Goal: Task Accomplishment & Management: Manage account settings

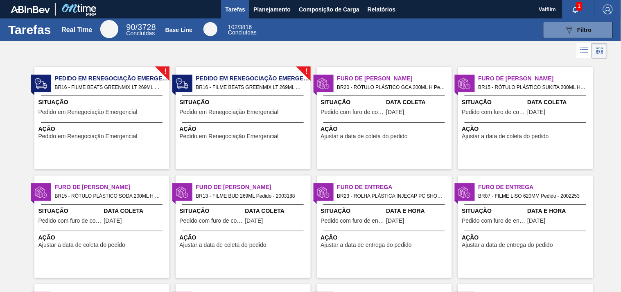
click at [383, 101] on span "Situação" at bounding box center [352, 102] width 63 height 9
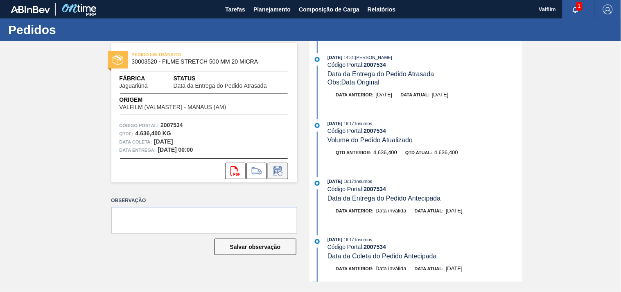
click at [276, 175] on icon at bounding box center [277, 171] width 13 height 10
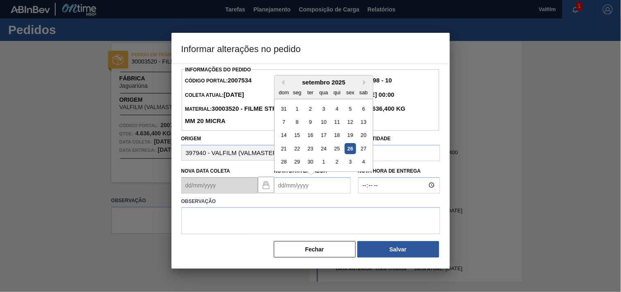
click at [299, 192] on Entrega2007534 "Nova Data Entrega" at bounding box center [312, 185] width 77 height 16
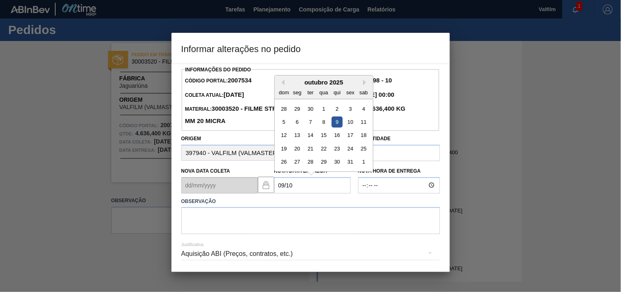
click at [334, 124] on div "9" at bounding box center [336, 121] width 11 height 11
type Entrega2007534 "09/10/2025"
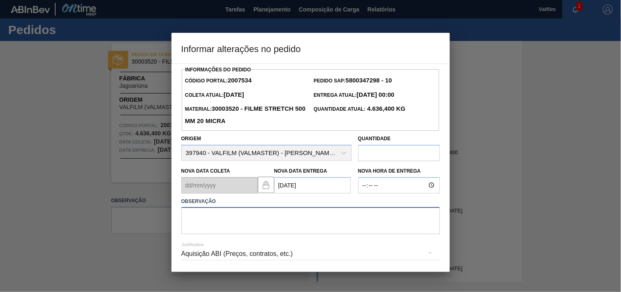
click at [223, 222] on textarea at bounding box center [310, 220] width 259 height 27
click at [209, 258] on div "Aquisição ABI (Preços, contratos, etc.)" at bounding box center [310, 253] width 259 height 23
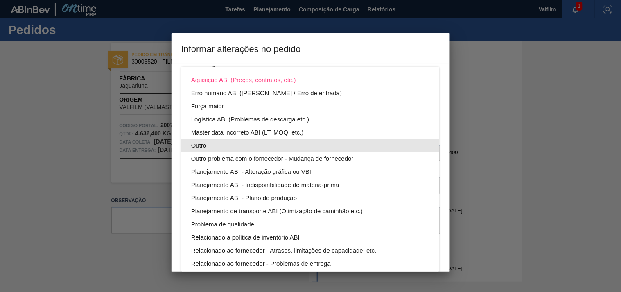
click at [197, 147] on div "Outro" at bounding box center [310, 145] width 238 height 13
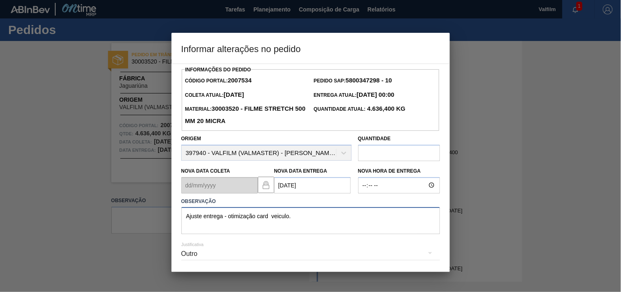
click at [270, 219] on textarea "Ajuste entrega - otimização card veiculo." at bounding box center [310, 220] width 259 height 27
drag, startPoint x: 325, startPoint y: 227, endPoint x: 289, endPoint y: 225, distance: 35.3
click at [325, 227] on textarea "Ajuste entrega - otimização card veiculo." at bounding box center [310, 220] width 259 height 27
click at [271, 218] on textarea "Ajuste entrega - otimização card veiculo." at bounding box center [310, 220] width 259 height 27
click at [321, 219] on textarea "Ajuste entrega - otimização card / veiculo." at bounding box center [310, 220] width 259 height 27
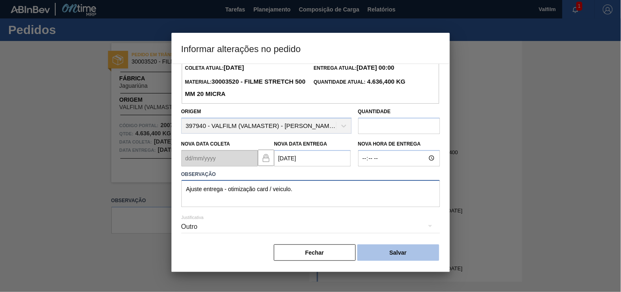
scroll to position [29, 0]
type textarea "Ajuste entrega - otimização card / veiculo."
click at [405, 256] on button "Salvar" at bounding box center [398, 252] width 82 height 16
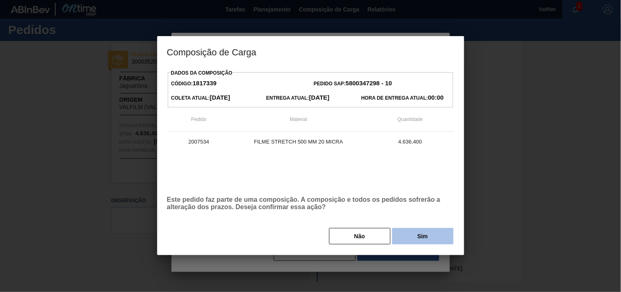
click at [410, 237] on button "Sim" at bounding box center [422, 236] width 61 height 16
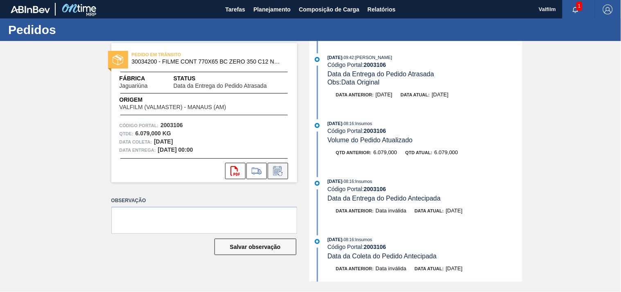
click at [277, 170] on icon at bounding box center [277, 171] width 13 height 10
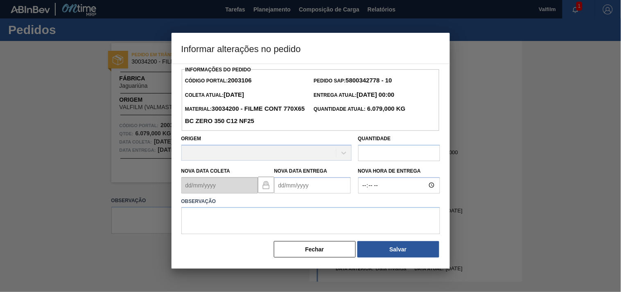
click at [280, 183] on Entrega2003106 "Nova Data Entrega" at bounding box center [312, 185] width 77 height 16
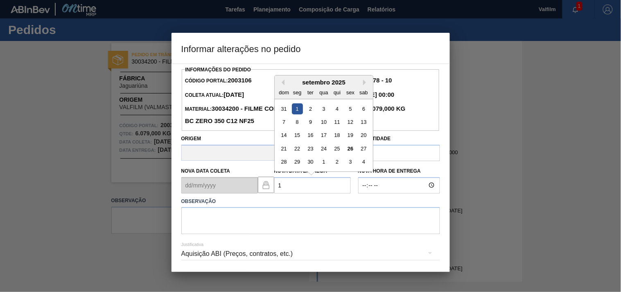
type Entrega2003106 "01/09/2025"
click at [179, 247] on div "Informações do Pedido Código Portal: 2003106 Pedido SAP: 5800342778 - 10 Coleta…" at bounding box center [311, 167] width 278 height 208
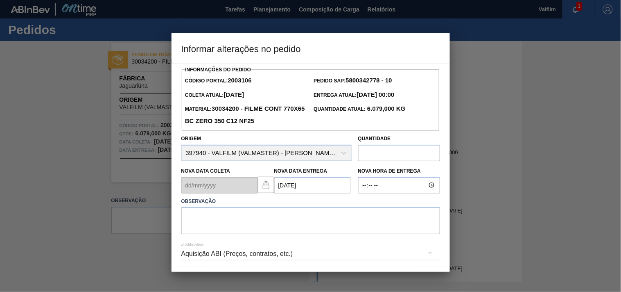
click at [128, 253] on div at bounding box center [310, 146] width 621 height 292
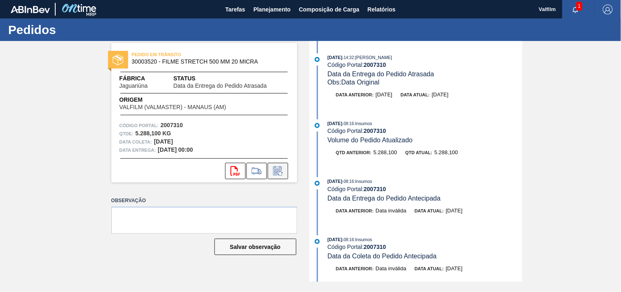
click at [278, 174] on icon at bounding box center [280, 173] width 5 height 5
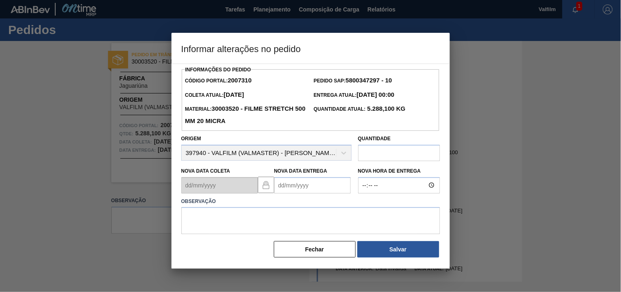
click at [296, 185] on Entrega2007310 "Nova Data Entrega" at bounding box center [312, 185] width 77 height 16
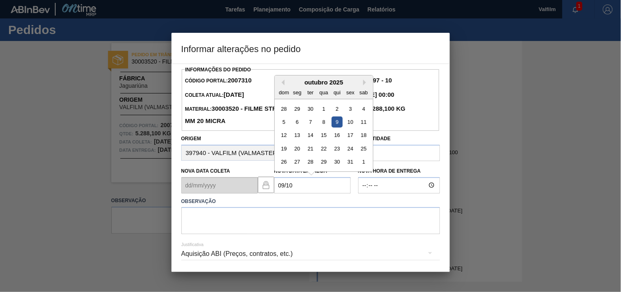
click at [340, 123] on div "9" at bounding box center [336, 121] width 11 height 11
type Entrega2007310 "[DATE]"
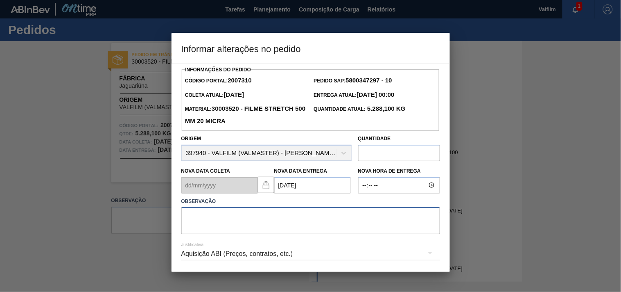
click at [255, 218] on textarea at bounding box center [310, 220] width 259 height 27
click at [231, 224] on textarea at bounding box center [310, 220] width 259 height 27
drag, startPoint x: 193, startPoint y: 216, endPoint x: 207, endPoint y: 216, distance: 13.9
click at [194, 216] on textarea at bounding box center [310, 220] width 259 height 27
paste textarea "Ajuste entrega ( otimização card / veiculo )."
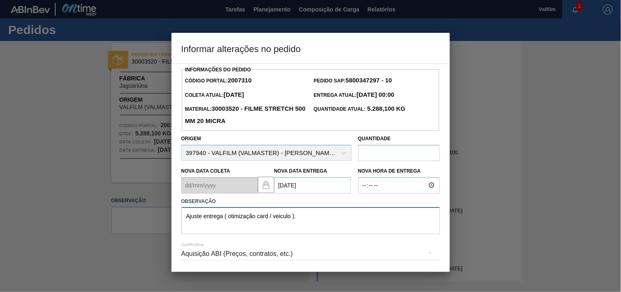
type textarea "Ajuste entrega ( otimização card / veiculo )."
click at [214, 252] on div "Aquisição ABI (Preços, contratos, etc.)" at bounding box center [310, 253] width 259 height 23
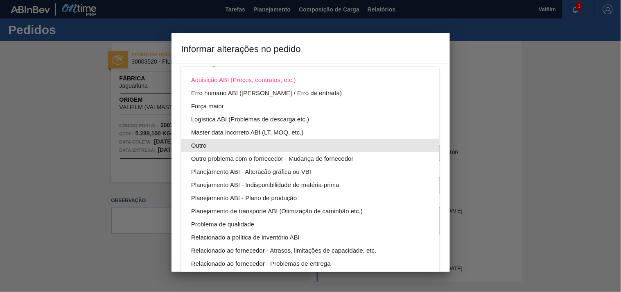
click at [201, 142] on div "Outro" at bounding box center [310, 145] width 238 height 13
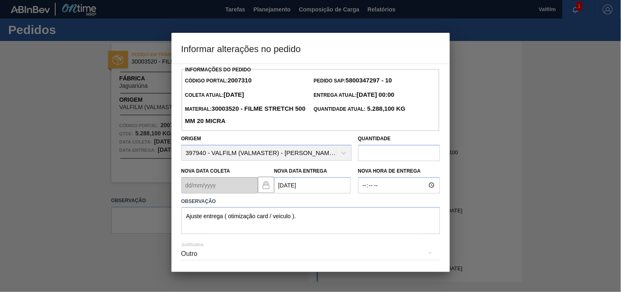
scroll to position [29, 0]
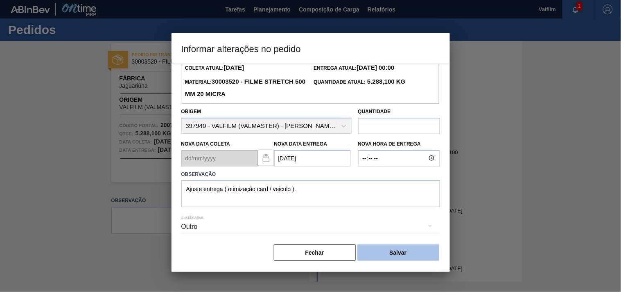
click at [411, 248] on button "Salvar" at bounding box center [398, 252] width 82 height 16
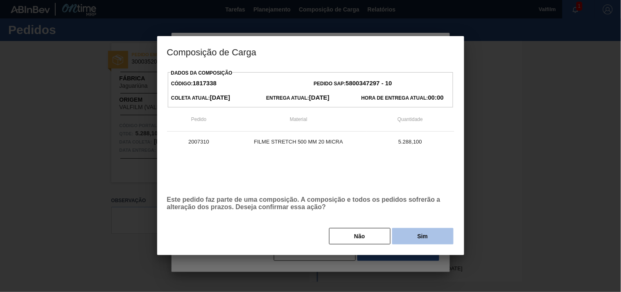
click at [416, 242] on button "Sim" at bounding box center [422, 236] width 61 height 16
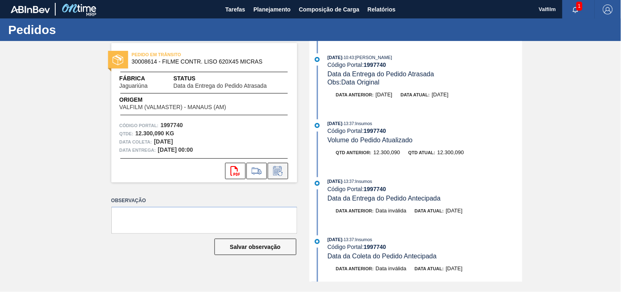
click at [275, 173] on icon at bounding box center [277, 171] width 13 height 10
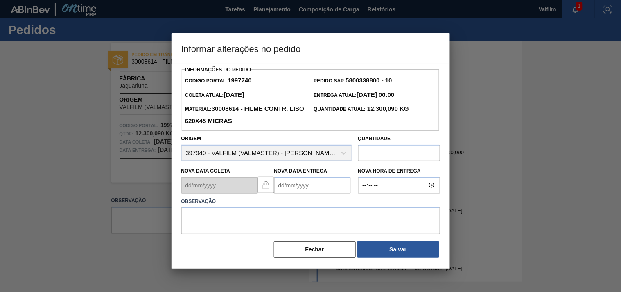
click at [284, 187] on Entrega1997740 "Nova Data Entrega" at bounding box center [312, 185] width 77 height 16
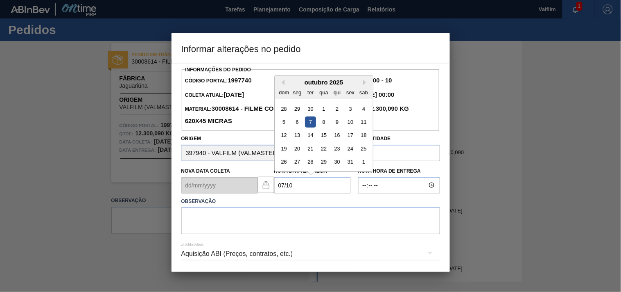
click at [309, 124] on div "7" at bounding box center [310, 121] width 11 height 11
type Entrega1997740 "07/10/2025"
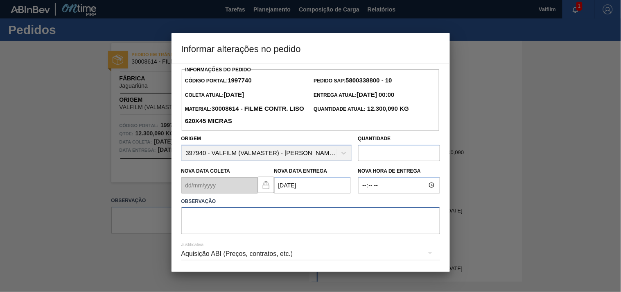
click at [221, 219] on textarea at bounding box center [310, 220] width 259 height 27
paste textarea "Ajuste entrega ( alinhamento excesso de veiculo na porta )."
type textarea "Ajuste entrega ( alinhamento excesso de veiculo na porta )."
click at [208, 253] on div "Aquisição ABI (Preços, contratos, etc.)" at bounding box center [310, 253] width 259 height 23
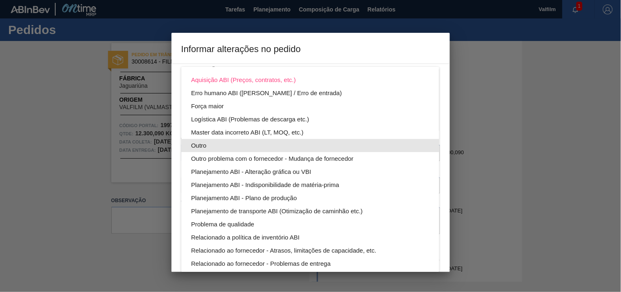
click at [204, 145] on div "Outro" at bounding box center [310, 145] width 238 height 13
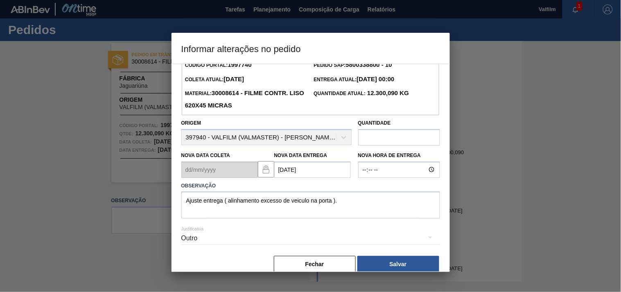
scroll to position [29, 0]
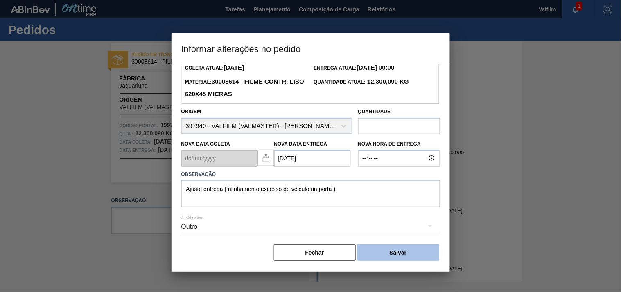
click at [407, 251] on button "Salvar" at bounding box center [398, 252] width 82 height 16
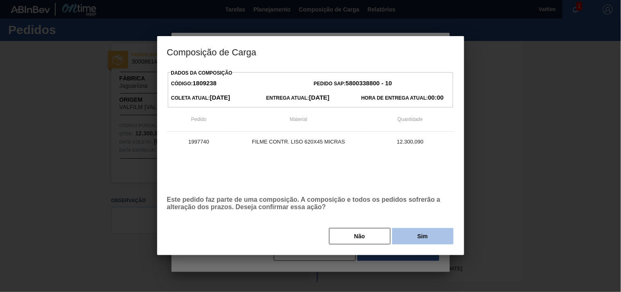
click at [416, 240] on button "Sim" at bounding box center [422, 236] width 61 height 16
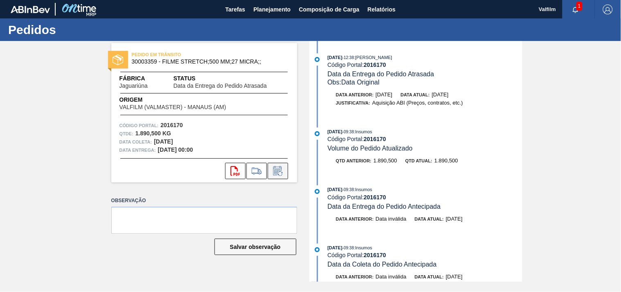
click at [276, 174] on icon at bounding box center [277, 171] width 6 height 5
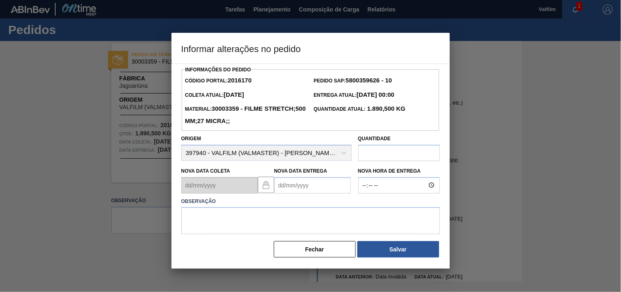
click at [289, 183] on Entrega2016170 "Nova Data Entrega" at bounding box center [312, 185] width 77 height 16
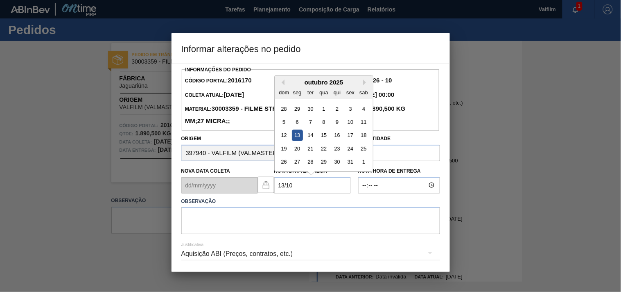
click at [298, 134] on div "13" at bounding box center [297, 134] width 11 height 11
type Entrega2016170 "[DATE]"
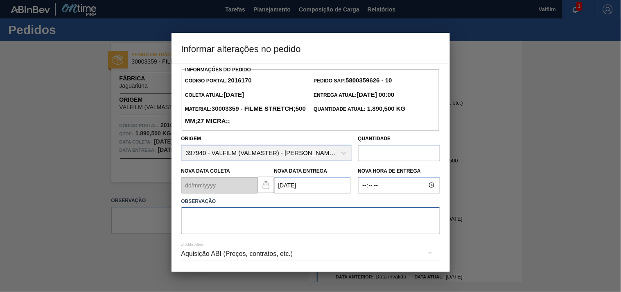
click at [240, 228] on textarea at bounding box center [310, 220] width 259 height 27
paste textarea "Ajuste entrega ( otimização card / veiculo )."
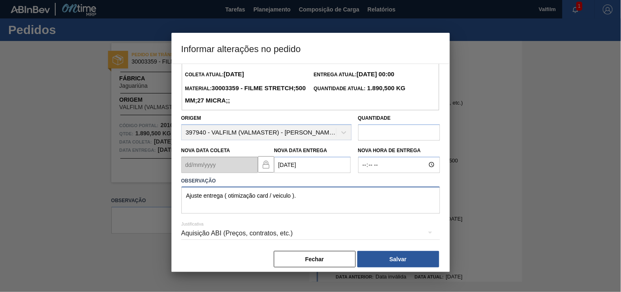
scroll to position [29, 0]
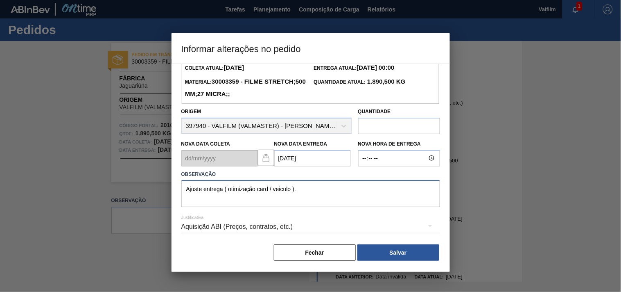
type textarea "Ajuste entrega ( otimização card / veiculo )."
click at [210, 230] on div "Aquisição ABI (Preços, contratos, etc.)" at bounding box center [310, 226] width 259 height 23
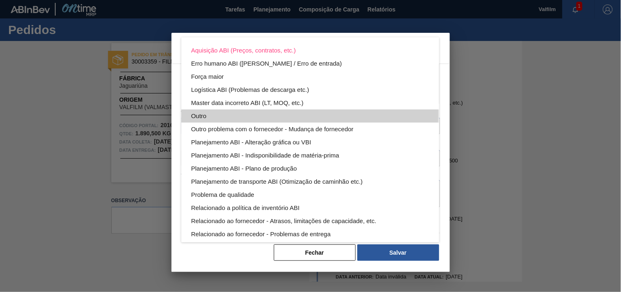
click at [198, 112] on div "Outro" at bounding box center [310, 115] width 238 height 13
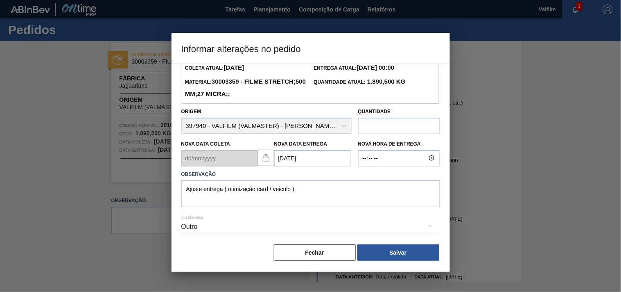
click at [390, 256] on button "Salvar" at bounding box center [398, 252] width 82 height 16
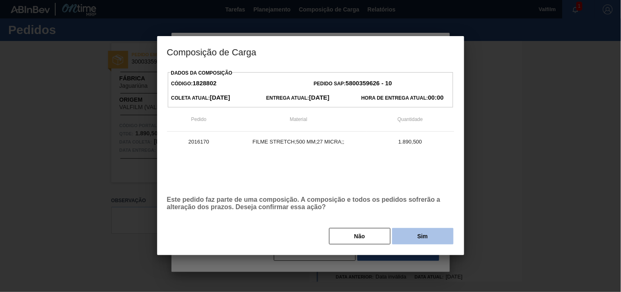
click at [400, 237] on button "Sim" at bounding box center [422, 236] width 61 height 16
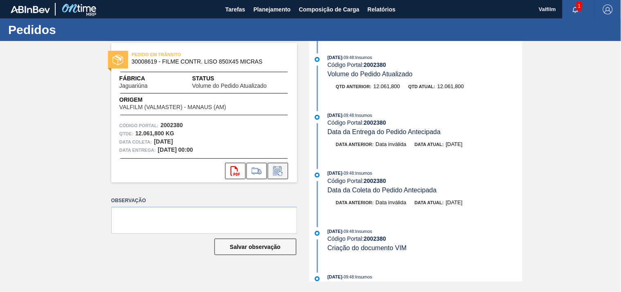
click at [277, 171] on icon at bounding box center [277, 171] width 13 height 10
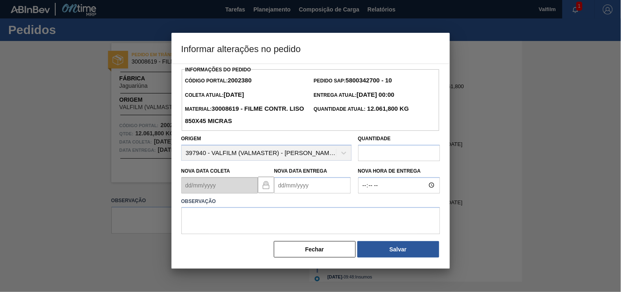
click at [286, 183] on Entrega2002380 "Nova Data Entrega" at bounding box center [312, 185] width 77 height 16
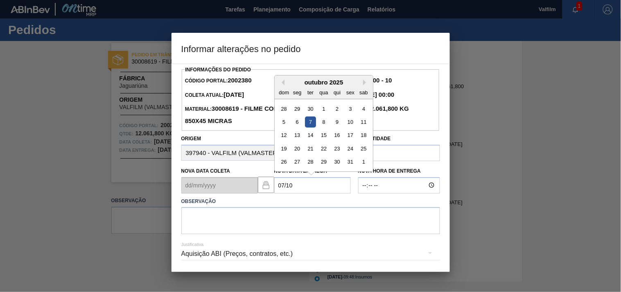
click at [307, 122] on div "7" at bounding box center [310, 121] width 11 height 11
type Entrega2002380 "07/10/2025"
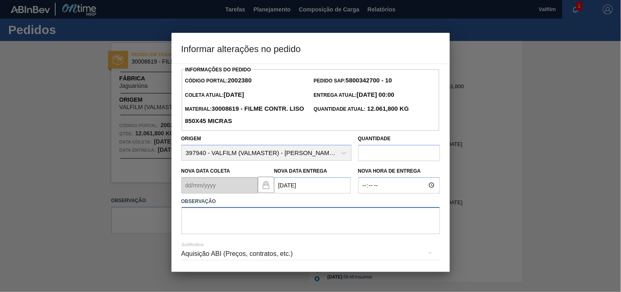
click at [215, 223] on textarea at bounding box center [310, 220] width 259 height 27
click at [294, 224] on textarea at bounding box center [310, 220] width 259 height 27
paste textarea "2002380"
drag, startPoint x: 216, startPoint y: 219, endPoint x: 129, endPoint y: 214, distance: 87.4
click at [129, 214] on div "Informar alterações no pedido Informações do Pedido Código Portal: 2002380 Pedi…" at bounding box center [310, 146] width 621 height 292
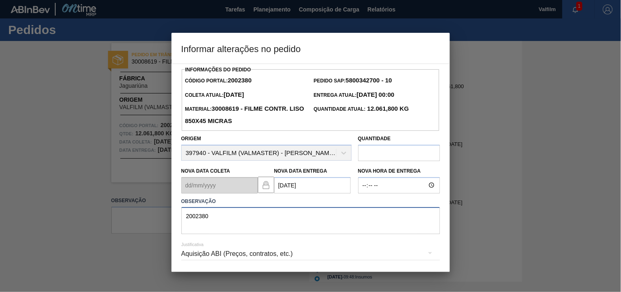
paste textarea "Ajuste entrega ( otimização card / veiculo )."
type textarea "Ajuste entrega ( otimização card / veiculo )."
click at [218, 259] on div "Aquisição ABI (Preços, contratos, etc.)" at bounding box center [310, 253] width 259 height 23
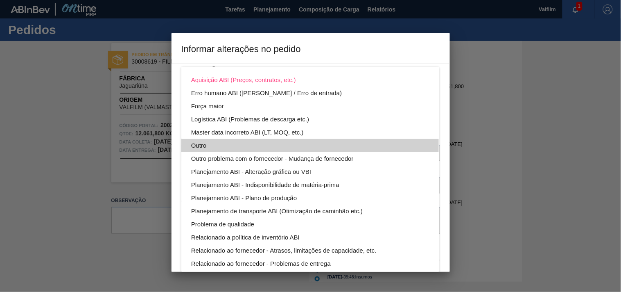
click at [198, 143] on div "Outro" at bounding box center [310, 145] width 238 height 13
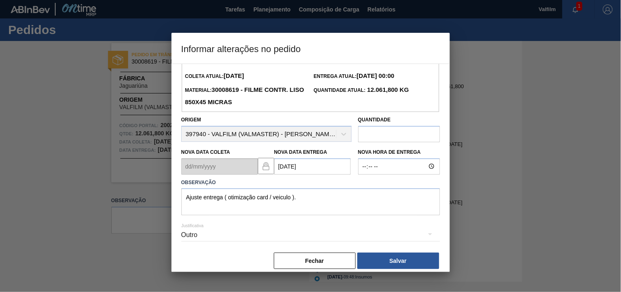
scroll to position [29, 0]
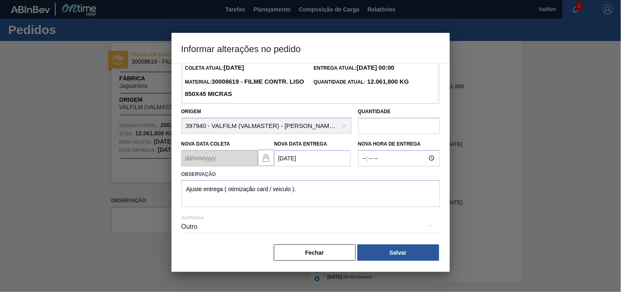
click at [406, 247] on button "Salvar" at bounding box center [398, 252] width 82 height 16
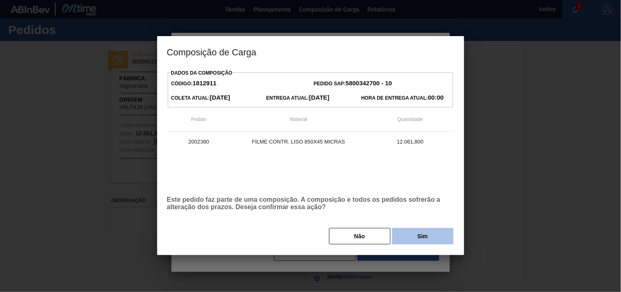
click at [412, 238] on button "Sim" at bounding box center [422, 236] width 61 height 16
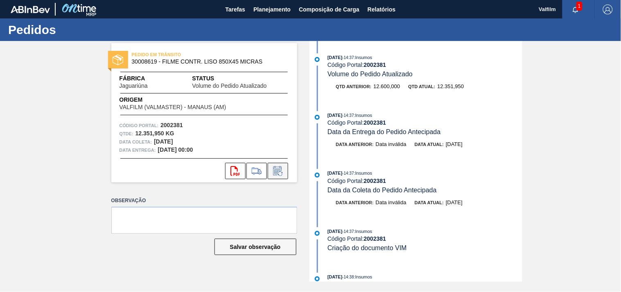
click at [271, 173] on icon at bounding box center [277, 171] width 13 height 10
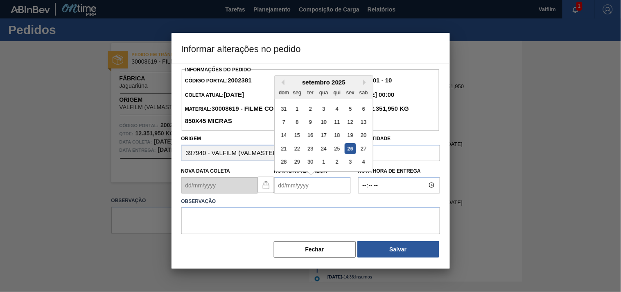
click at [294, 179] on Entrega2002381 "Nova Data Entrega" at bounding box center [312, 185] width 77 height 16
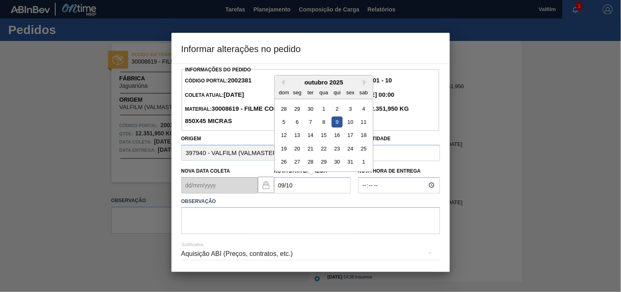
click at [333, 125] on div "9" at bounding box center [336, 121] width 11 height 11
type Entrega2002381 "09/10/2025"
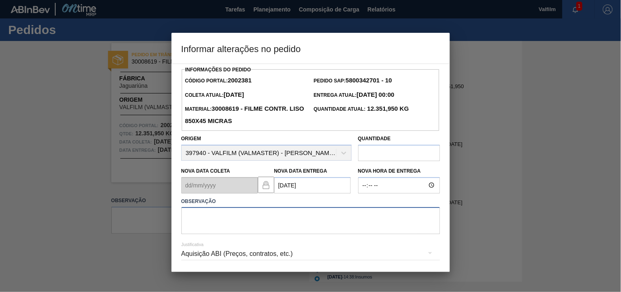
click at [221, 228] on textarea at bounding box center [310, 220] width 259 height 27
paste textarea "Ajuste entrega ( otimização card / veiculo )."
type textarea "Ajuste entrega ( otimização card / veiculo )."
click at [239, 255] on div "Aquisição ABI (Preços, contratos, etc.)" at bounding box center [310, 253] width 259 height 23
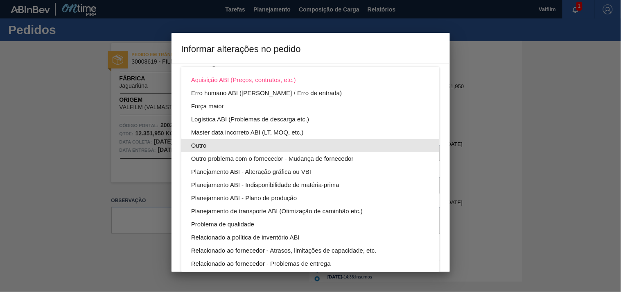
click at [198, 144] on div "Outro" at bounding box center [310, 145] width 238 height 13
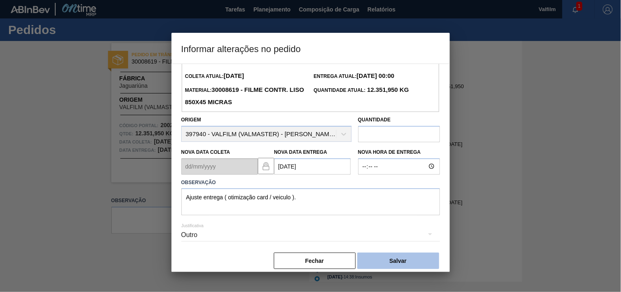
scroll to position [29, 0]
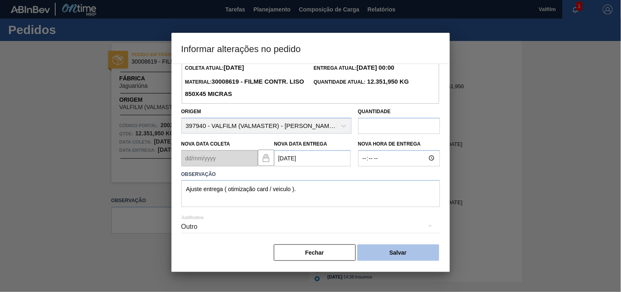
click at [408, 251] on button "Salvar" at bounding box center [398, 252] width 82 height 16
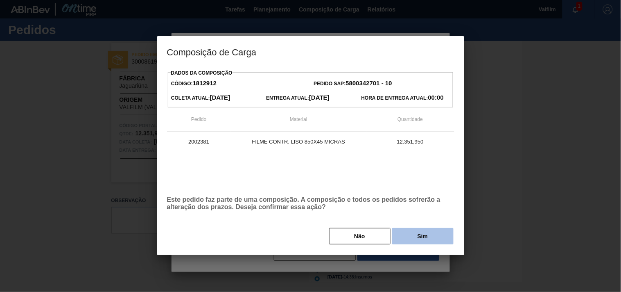
click at [415, 241] on button "Sim" at bounding box center [422, 236] width 61 height 16
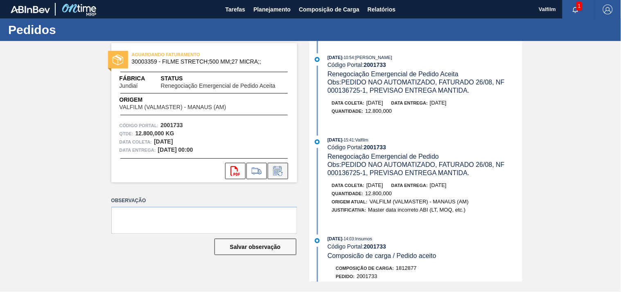
click at [278, 173] on icon at bounding box center [277, 171] width 13 height 10
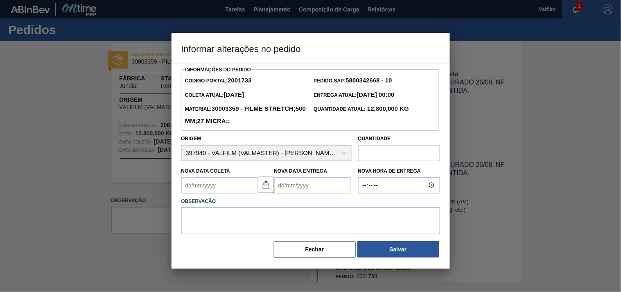
click at [292, 190] on Entrega2001733 "Nova Data Entrega" at bounding box center [312, 185] width 77 height 16
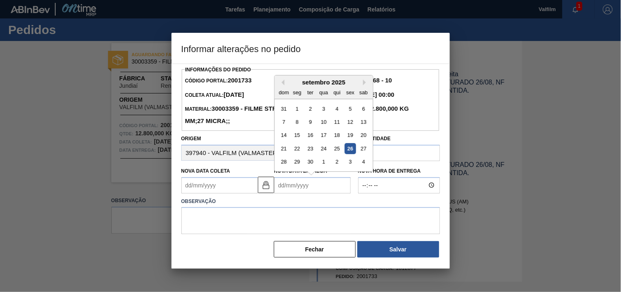
click at [210, 186] on Coleta2001733 "Nova Data Coleta" at bounding box center [219, 185] width 77 height 16
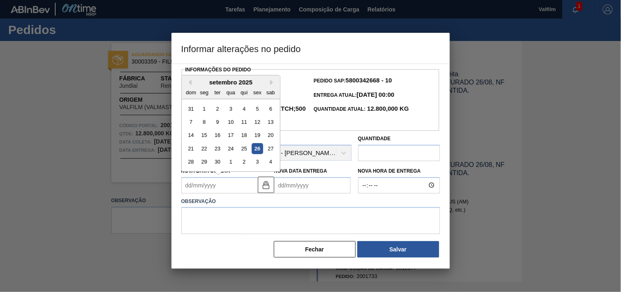
type Coleta2001733 "0"
type Entrega2001733 "[DATE]"
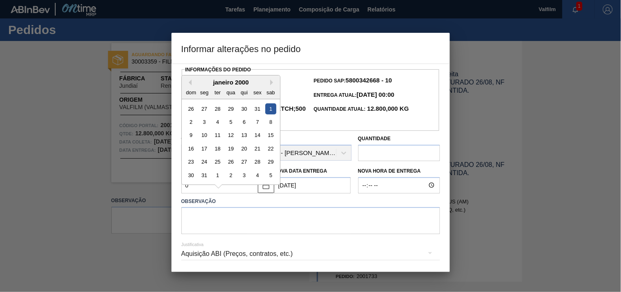
type Coleta2001733 "02"
type Entrega2001733 "[DATE]"
type Coleta2001733 "02/1"
type Entrega2001733 "[DATE]"
type Coleta2001733 "02/10"
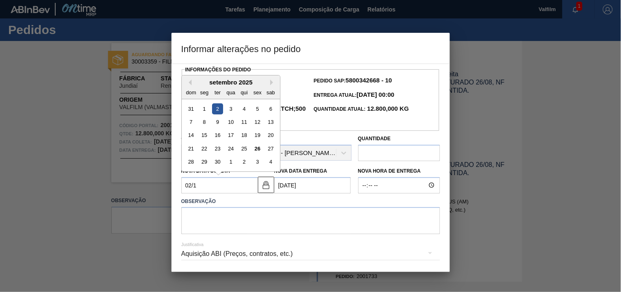
type Entrega2001733 "[DATE]"
drag, startPoint x: 246, startPoint y: 111, endPoint x: 251, endPoint y: 139, distance: 28.3
click at [246, 112] on div "2" at bounding box center [243, 108] width 11 height 11
type Coleta2001733 "[DATE]"
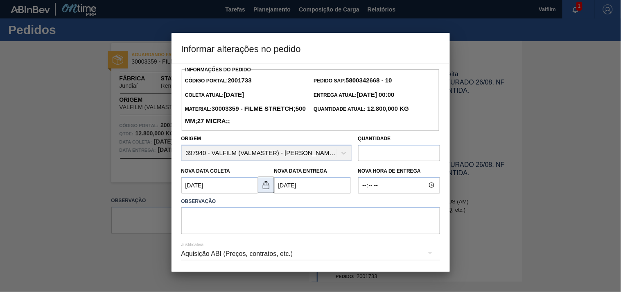
click at [267, 188] on img at bounding box center [266, 185] width 10 height 10
click at [323, 189] on Entrega2001733 "[DATE]" at bounding box center [312, 185] width 77 height 16
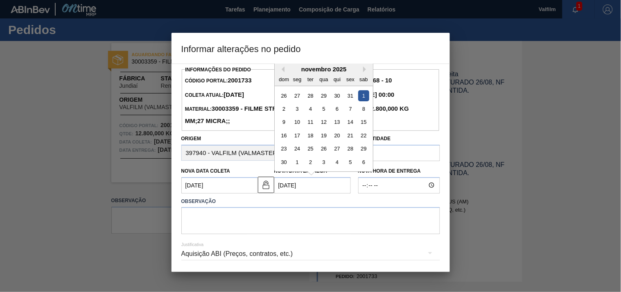
click at [284, 71] on div "novembro 2025" at bounding box center [324, 69] width 98 height 7
click at [284, 68] on div "novembro 2025" at bounding box center [324, 69] width 98 height 7
click at [282, 72] on button "Previous Month" at bounding box center [282, 69] width 6 height 6
click at [337, 94] on div "2" at bounding box center [336, 95] width 11 height 11
type Entrega2001733 "[DATE]"
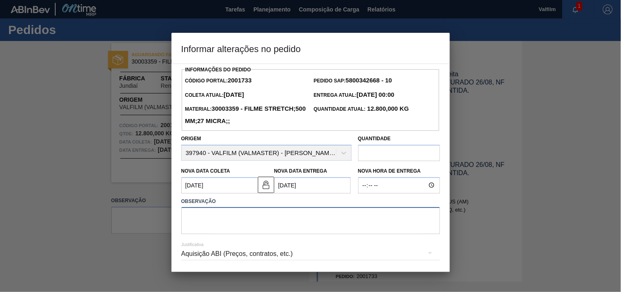
click at [227, 228] on textarea at bounding box center [310, 220] width 259 height 27
paste textarea "Ajuste entrega ( otimização card / veiculo )."
type textarea "Ajuste entrega ( otimização card / veiculo )."
click at [224, 253] on div "Aquisição ABI (Preços, contratos, etc.)" at bounding box center [310, 253] width 259 height 23
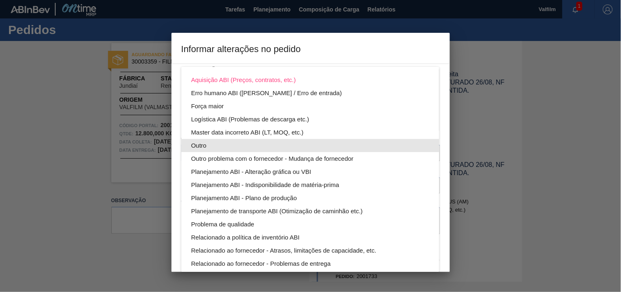
click at [203, 141] on div "Outro" at bounding box center [310, 145] width 238 height 13
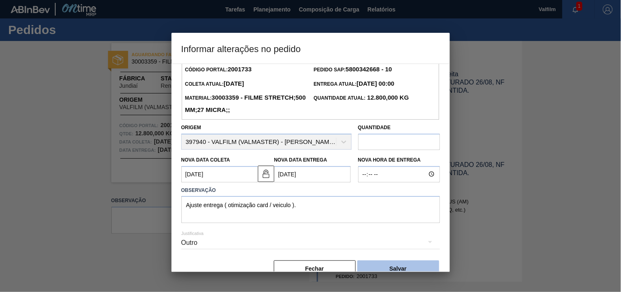
scroll to position [29, 0]
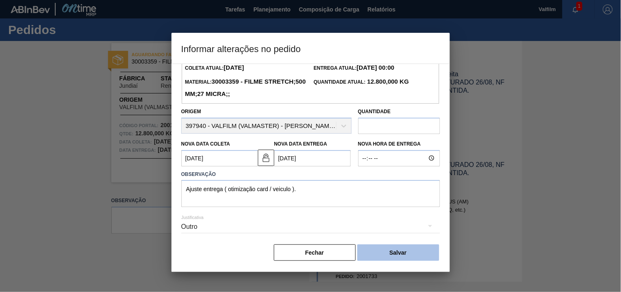
click at [407, 247] on button "Salvar" at bounding box center [398, 252] width 82 height 16
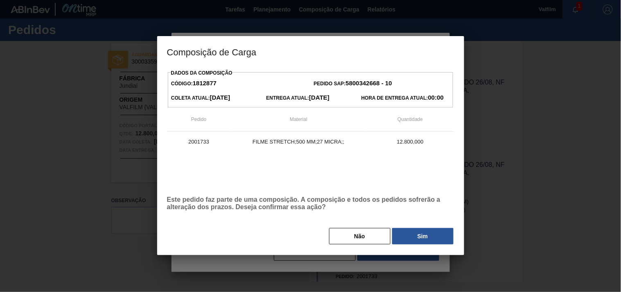
click at [414, 238] on button "Sim" at bounding box center [422, 236] width 61 height 16
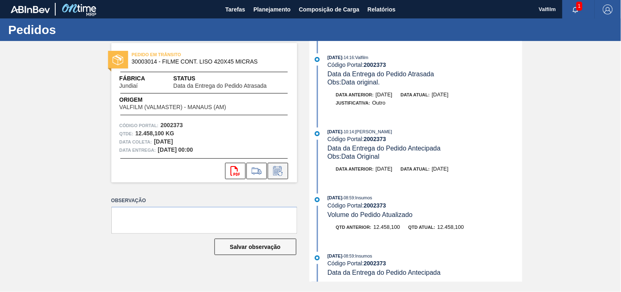
click at [282, 173] on icon at bounding box center [280, 173] width 5 height 5
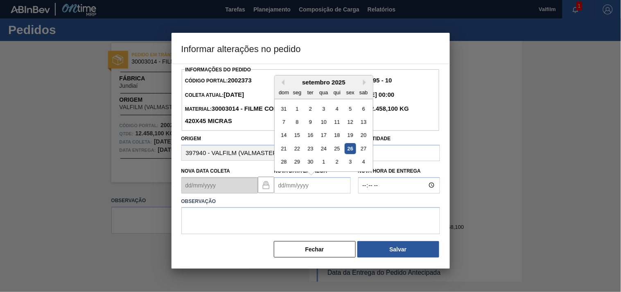
click at [288, 186] on Entrega2002373 "Nova Data Entrega" at bounding box center [312, 185] width 77 height 16
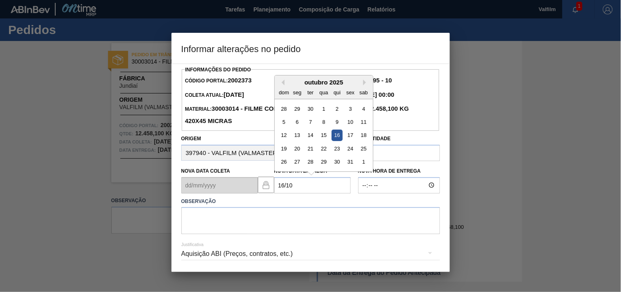
click at [333, 136] on div "16" at bounding box center [336, 134] width 11 height 11
type Entrega2002373 "[DATE]"
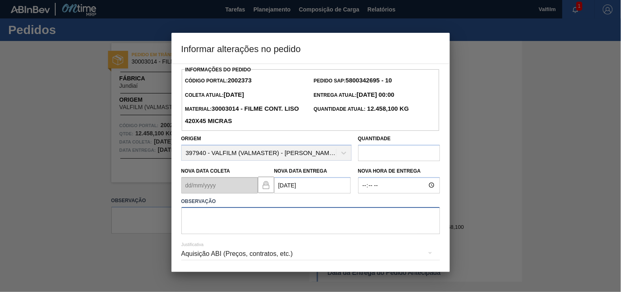
click at [221, 219] on textarea at bounding box center [310, 220] width 259 height 27
paste textarea "Ajuste entrega ( otimização card / veiculo )."
type textarea "Ajuste entrega ( otimização card / veiculo )."
click at [203, 254] on div "Aquisição ABI (Preços, contratos, etc.)" at bounding box center [310, 253] width 259 height 23
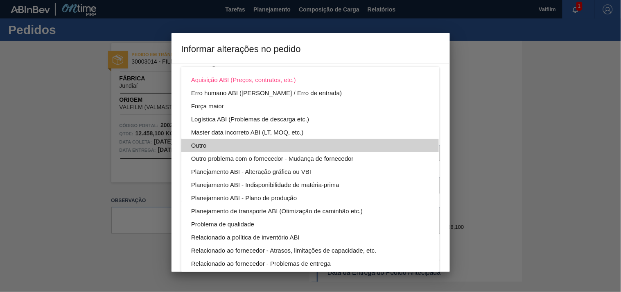
click at [199, 148] on div "Outro" at bounding box center [310, 145] width 238 height 13
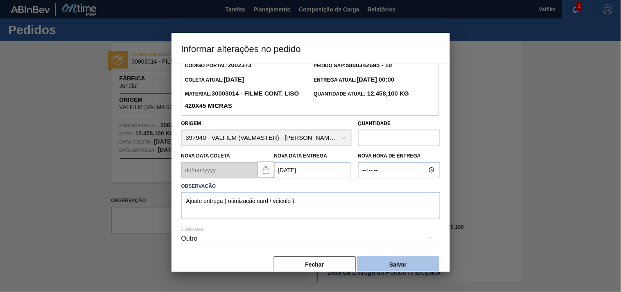
scroll to position [29, 0]
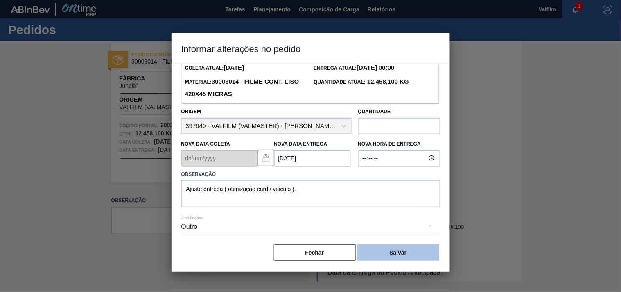
click at [416, 248] on button "Salvar" at bounding box center [398, 252] width 82 height 16
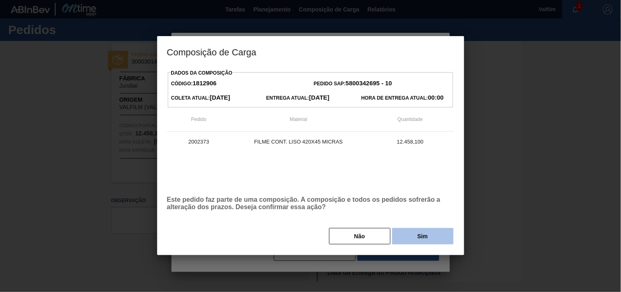
click at [418, 242] on button "Sim" at bounding box center [422, 236] width 61 height 16
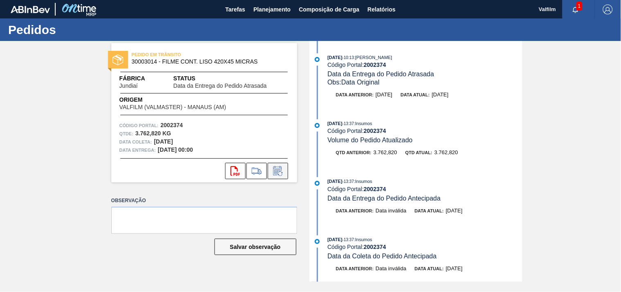
click at [278, 171] on icon at bounding box center [277, 171] width 13 height 10
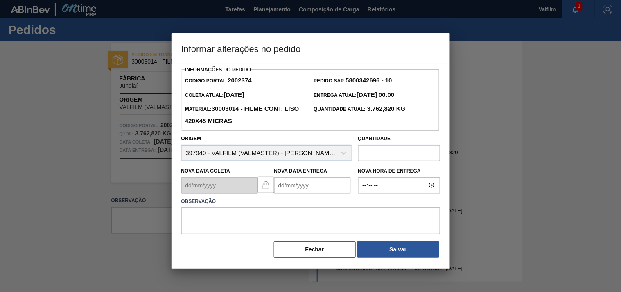
click at [280, 189] on Entrega2002374 "Nova Data Entrega" at bounding box center [312, 185] width 77 height 16
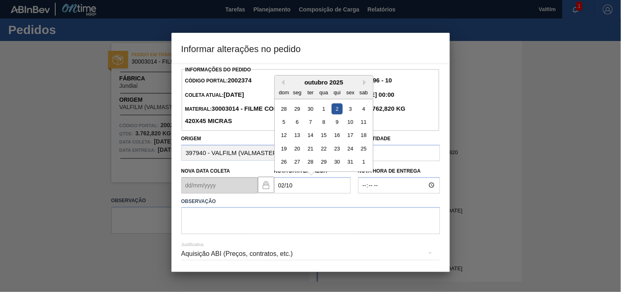
click at [334, 109] on div "2" at bounding box center [336, 108] width 11 height 11
type Entrega2002374 "02/10/2025"
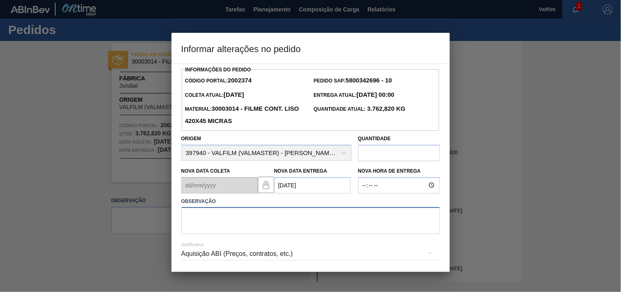
click at [226, 227] on textarea at bounding box center [310, 220] width 259 height 27
paste textarea "Ajuste entrega ( otimização card / veiculo )."
type textarea "Ajuste entrega ( otimização card / veiculo )."
click at [198, 262] on div "Aquisição ABI (Preços, contratos, etc.)" at bounding box center [310, 253] width 259 height 23
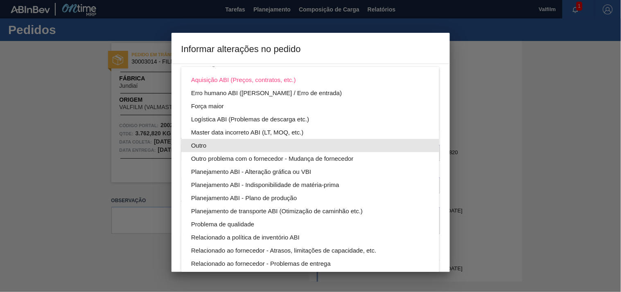
click at [197, 145] on div "Outro" at bounding box center [310, 145] width 238 height 13
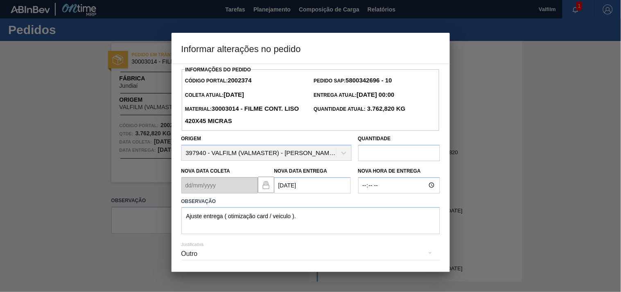
scroll to position [29, 0]
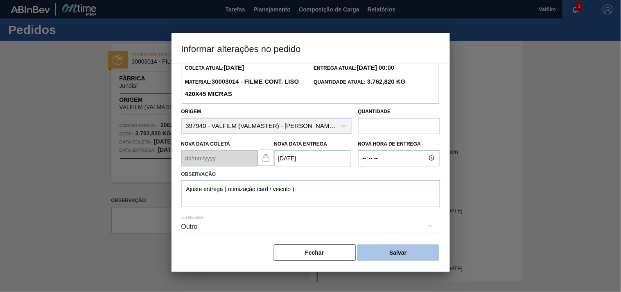
click at [410, 250] on button "Salvar" at bounding box center [398, 252] width 82 height 16
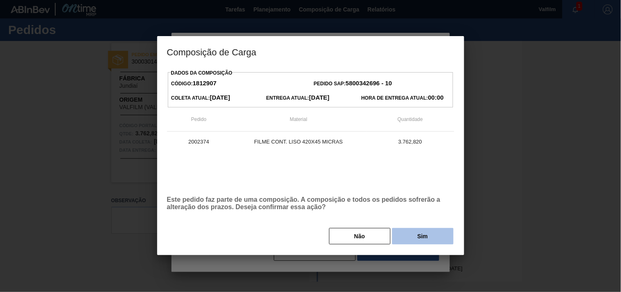
click at [424, 239] on button "Sim" at bounding box center [422, 236] width 61 height 16
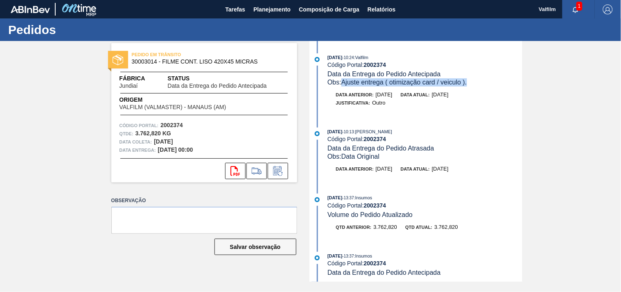
drag, startPoint x: 343, startPoint y: 83, endPoint x: 479, endPoint y: 85, distance: 135.9
click at [479, 85] on div "Obs: Ajuste entrega ( otimização card / veiculo )." at bounding box center [425, 82] width 194 height 8
copy span "Ajuste entrega ( otimização card / veiculo )."
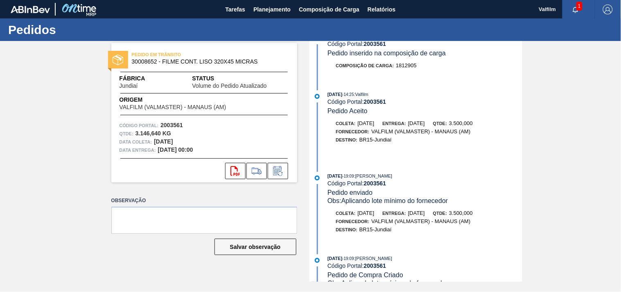
scroll to position [444, 0]
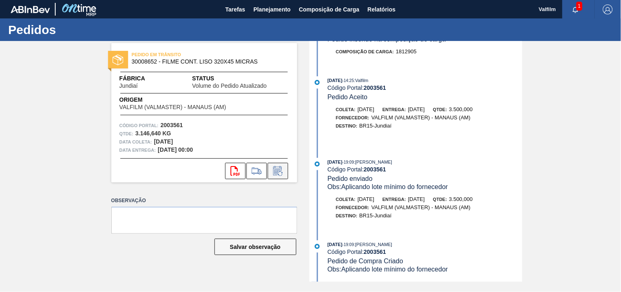
click at [287, 172] on button at bounding box center [278, 171] width 20 height 16
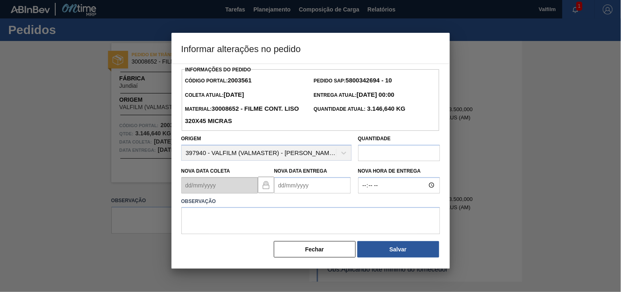
click at [285, 190] on Entrega2003561 "Nova Data Entrega" at bounding box center [312, 185] width 77 height 16
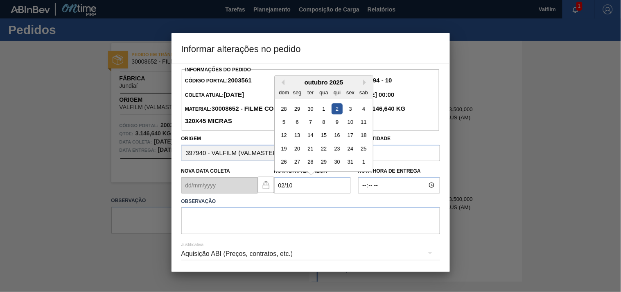
click at [339, 105] on div "2" at bounding box center [336, 108] width 11 height 11
type Entrega2003561 "[DATE]"
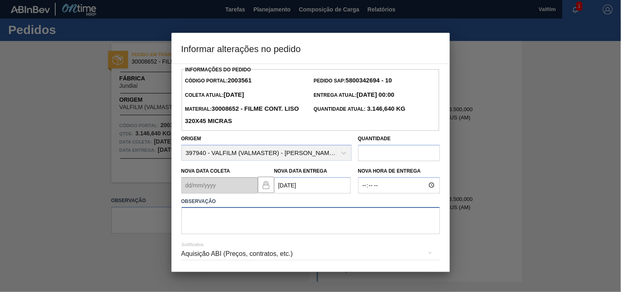
drag, startPoint x: 218, startPoint y: 220, endPoint x: 199, endPoint y: 235, distance: 24.2
click at [218, 222] on textarea at bounding box center [310, 220] width 259 height 27
paste textarea "Ajuste entrega ( otimização card / veiculo )."
click at [240, 251] on div "Aquisição ABI (Preços, contratos, etc.)" at bounding box center [310, 253] width 259 height 23
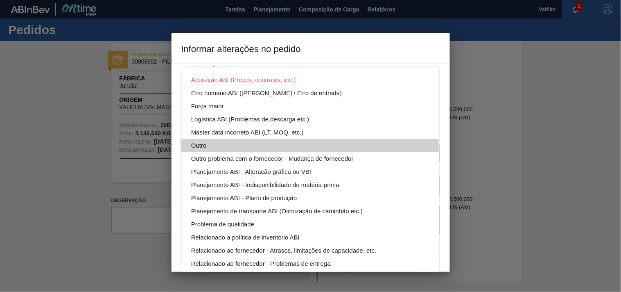
click at [195, 146] on div "Outro" at bounding box center [310, 145] width 238 height 13
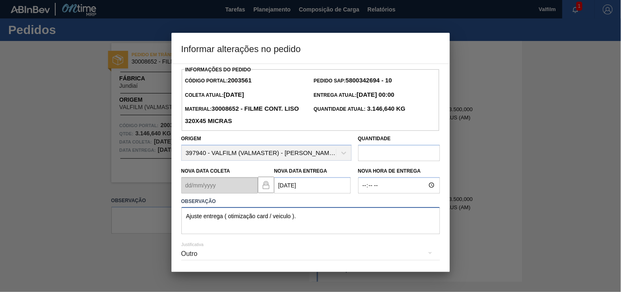
drag, startPoint x: 302, startPoint y: 218, endPoint x: 136, endPoint y: 214, distance: 165.9
click at [136, 214] on div "Informar alterações no pedido Informações do Pedido Código Portal: 2003561 Pedi…" at bounding box center [310, 146] width 621 height 292
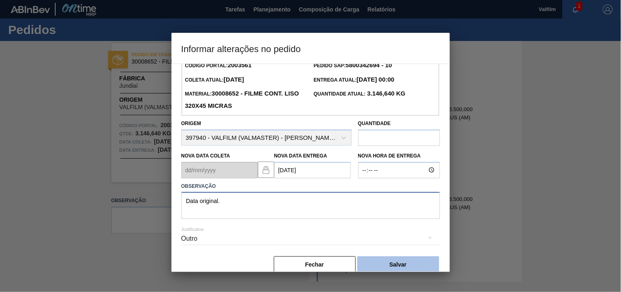
scroll to position [29, 0]
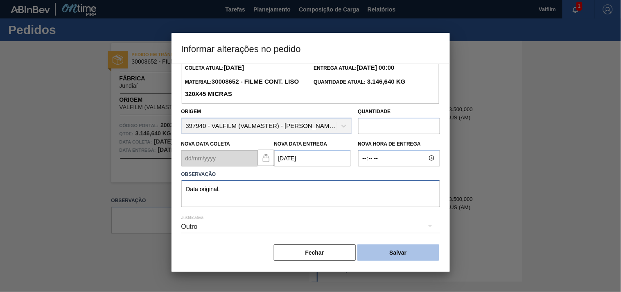
type textarea "Data original."
click at [404, 254] on button "Salvar" at bounding box center [398, 252] width 82 height 16
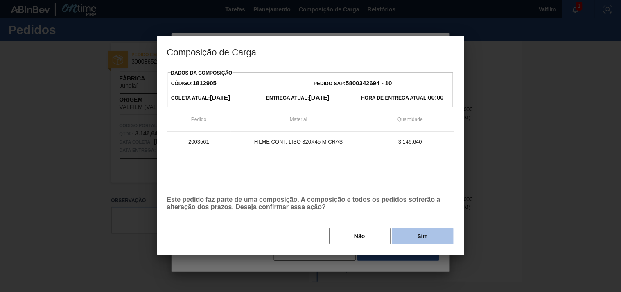
click at [407, 242] on button "Sim" at bounding box center [422, 236] width 61 height 16
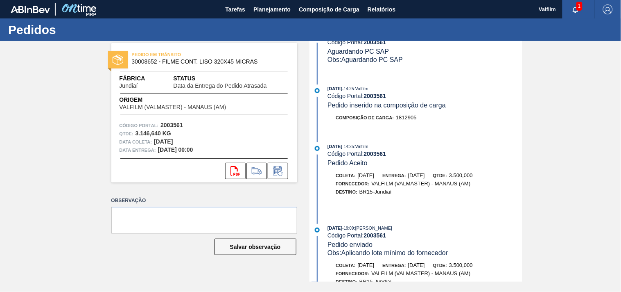
scroll to position [519, 0]
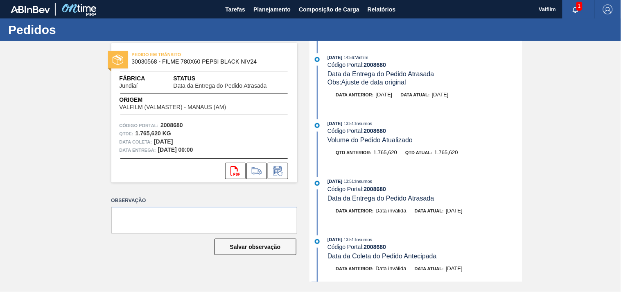
click at [289, 176] on div "svg{fill:#ff0000}" at bounding box center [204, 171] width 186 height 16
click at [281, 178] on button at bounding box center [278, 171] width 20 height 16
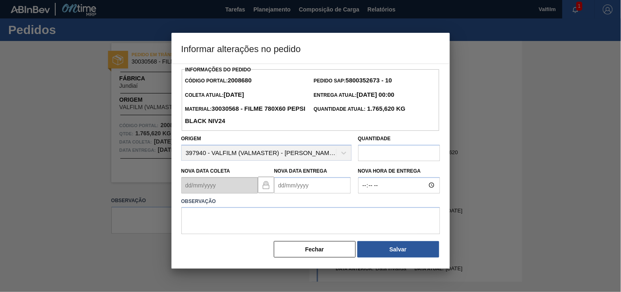
click at [279, 190] on Entrega2008680 "Nova Data Entrega" at bounding box center [312, 185] width 77 height 16
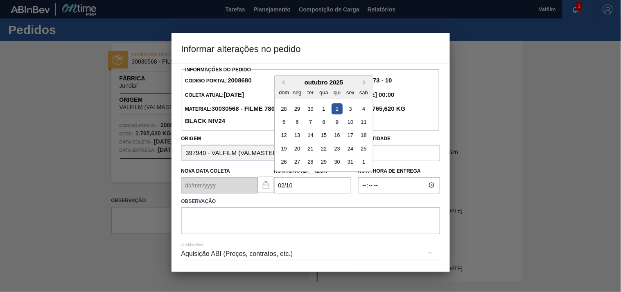
click at [336, 112] on div "2" at bounding box center [336, 108] width 11 height 11
type Entrega2008680 "[DATE]"
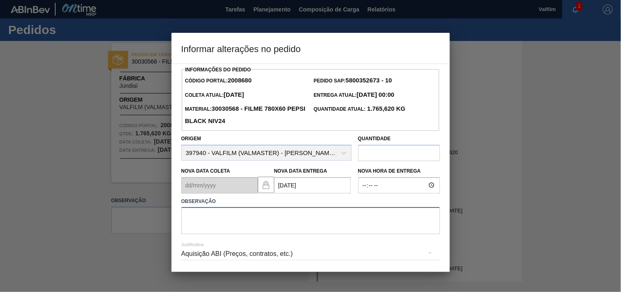
click at [219, 226] on textarea at bounding box center [310, 220] width 259 height 27
paste textarea "Ajuste entrega ( otimização card / veiculo )."
type textarea "Ajuste entrega ( otimização card / veiculo )."
click at [210, 256] on div "Aquisição ABI (Preços, contratos, etc.)" at bounding box center [310, 253] width 259 height 23
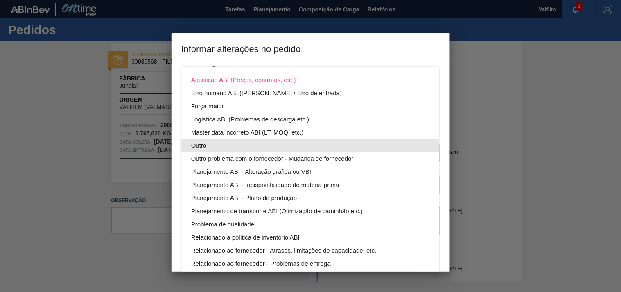
click at [199, 144] on div "Outro" at bounding box center [310, 145] width 238 height 13
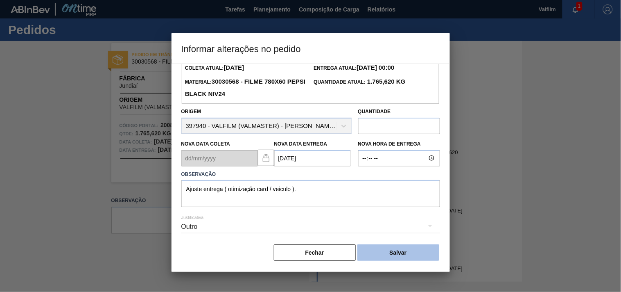
scroll to position [29, 0]
click at [397, 251] on button "Salvar" at bounding box center [398, 252] width 82 height 16
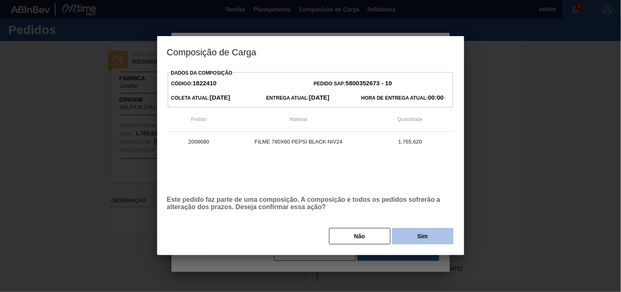
click at [409, 243] on button "Sim" at bounding box center [422, 236] width 61 height 16
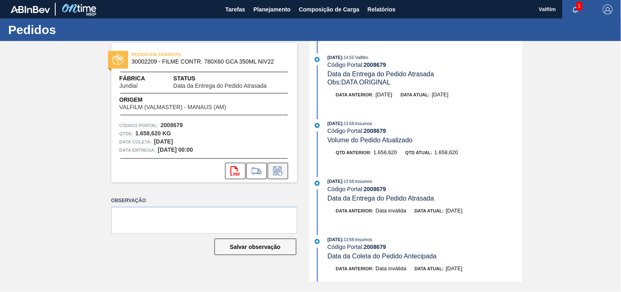
click at [275, 174] on icon at bounding box center [277, 171] width 13 height 10
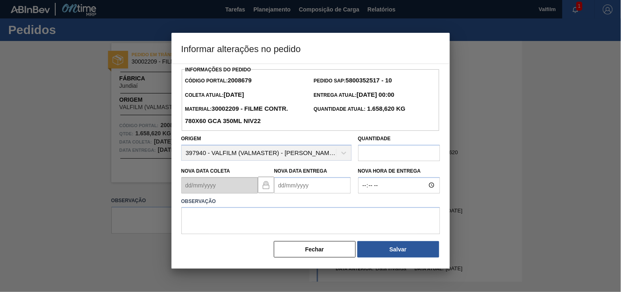
click at [332, 189] on Entrega2008679 "Nova Data Entrega" at bounding box center [312, 185] width 77 height 16
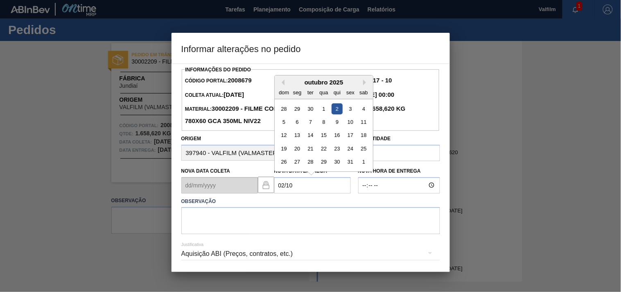
click at [334, 111] on div "2" at bounding box center [336, 108] width 11 height 11
type Entrega2008679 "[DATE]"
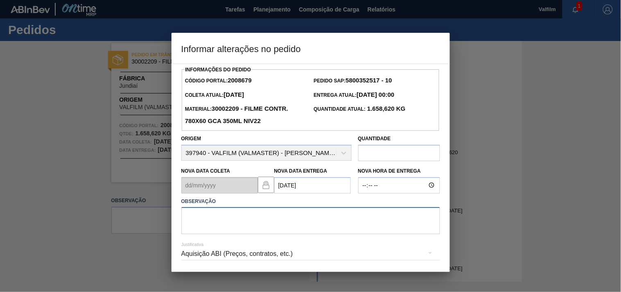
click at [239, 221] on textarea at bounding box center [310, 220] width 259 height 27
paste textarea "Ajuste entrega ( otimização card / veiculo )."
type textarea "Ajuste entrega ( otimização card / veiculo )."
click at [218, 257] on div "Aquisição ABI (Preços, contratos, etc.)" at bounding box center [310, 253] width 259 height 23
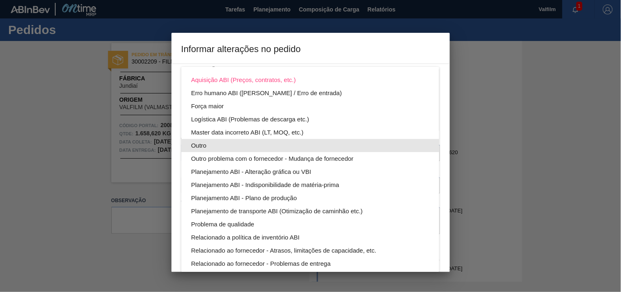
click at [205, 146] on div "Outro" at bounding box center [310, 145] width 238 height 13
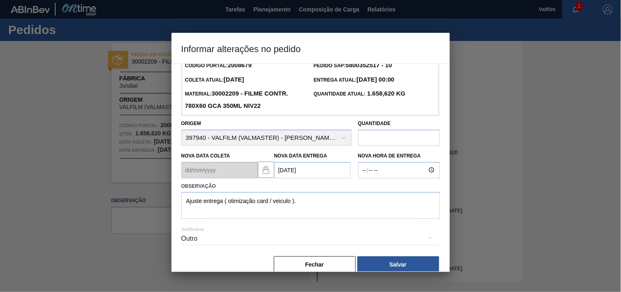
scroll to position [29, 0]
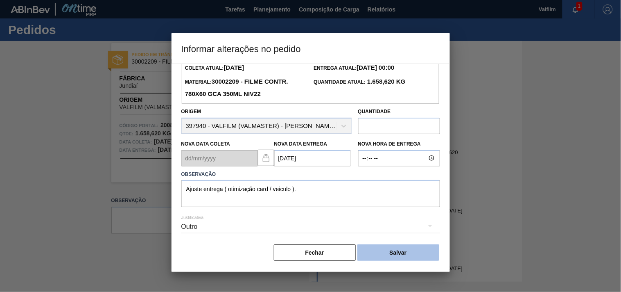
click at [399, 254] on button "Salvar" at bounding box center [398, 252] width 82 height 16
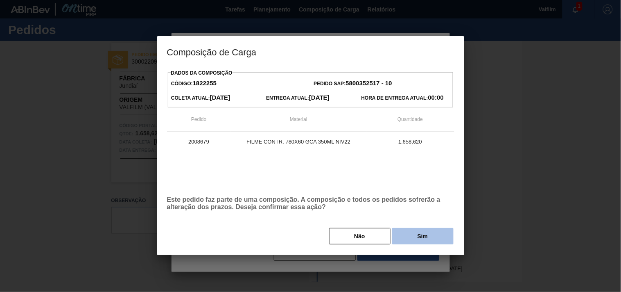
click at [404, 234] on button "Sim" at bounding box center [422, 236] width 61 height 16
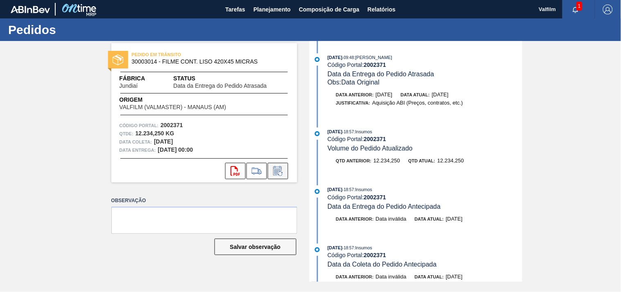
click at [279, 169] on icon at bounding box center [277, 171] width 13 height 10
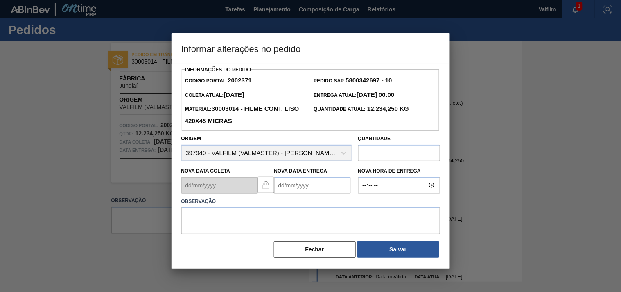
click at [287, 187] on Entrega2002371 "Nova Data Entrega" at bounding box center [312, 185] width 77 height 16
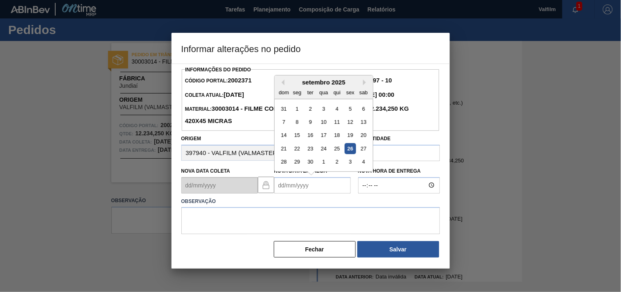
click at [292, 187] on Entrega2002371 "Nova Data Entrega" at bounding box center [312, 185] width 77 height 16
click at [366, 85] on button "Next Month" at bounding box center [366, 82] width 6 height 6
click at [336, 137] on div "16" at bounding box center [336, 134] width 11 height 11
type Entrega2002371 "[DATE]"
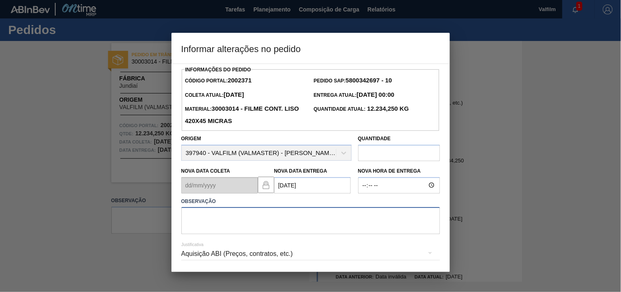
click at [235, 220] on textarea at bounding box center [310, 220] width 259 height 27
click at [222, 226] on textarea at bounding box center [310, 220] width 259 height 27
paste textarea "Ajuste entrega ( otimização card / veiculo )."
type textarea "Ajuste entrega ( otimização card / veiculo )."
click at [201, 246] on div "Aquisição ABI (Preços, contratos, etc.)" at bounding box center [310, 253] width 259 height 23
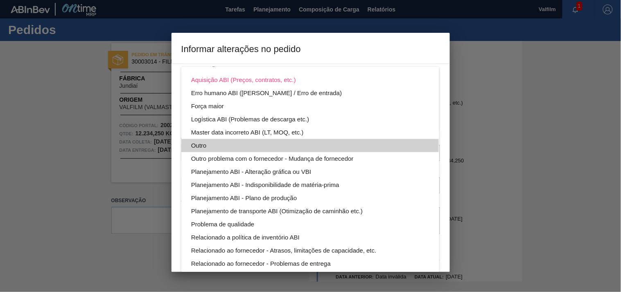
click at [198, 147] on div "Outro" at bounding box center [310, 145] width 238 height 13
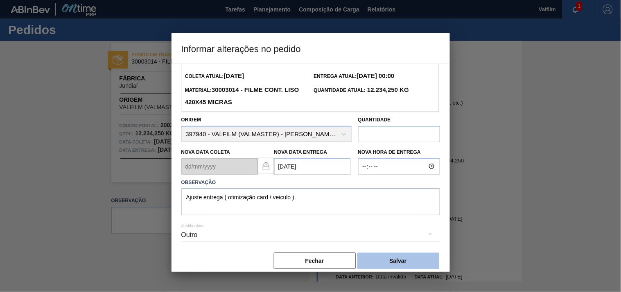
scroll to position [29, 0]
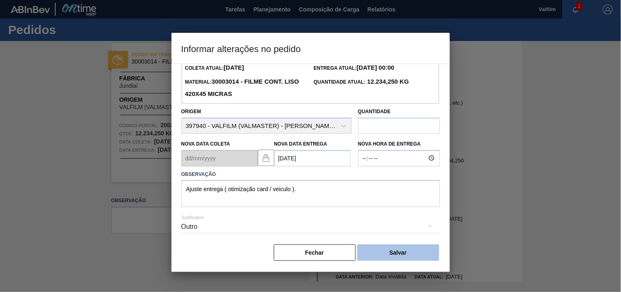
click at [399, 248] on button "Salvar" at bounding box center [398, 252] width 82 height 16
click at [412, 252] on button "Salvar" at bounding box center [398, 252] width 82 height 16
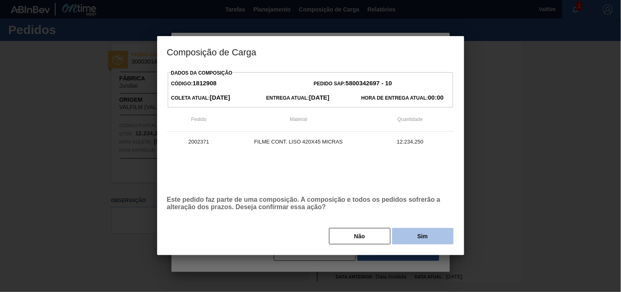
click at [417, 237] on button "Sim" at bounding box center [422, 236] width 61 height 16
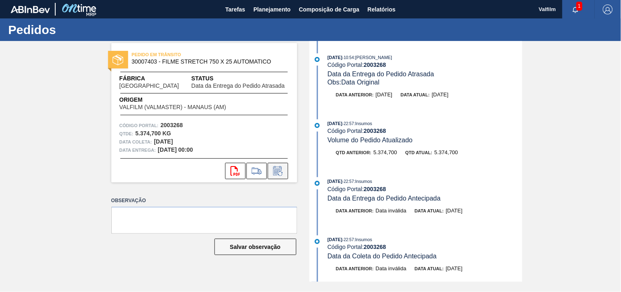
click at [280, 173] on icon at bounding box center [277, 171] width 13 height 10
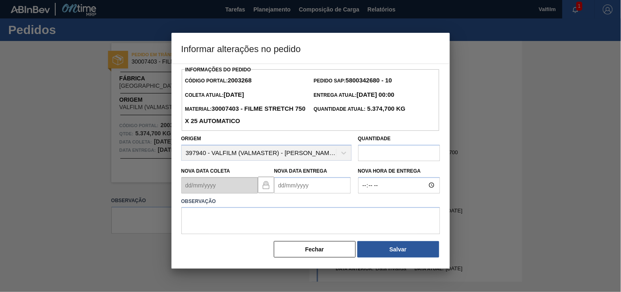
click at [281, 185] on Entrega2003268 "Nova Data Entrega" at bounding box center [312, 185] width 77 height 16
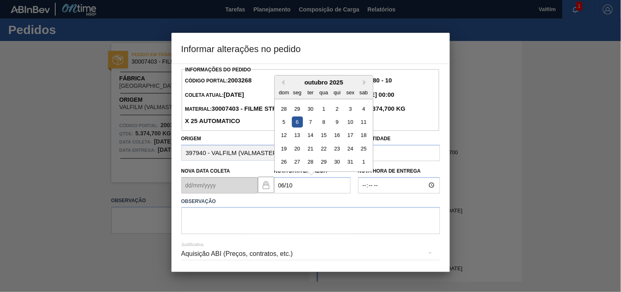
click at [298, 125] on div "6" at bounding box center [297, 121] width 11 height 11
type Entrega2003268 "06/10/2025"
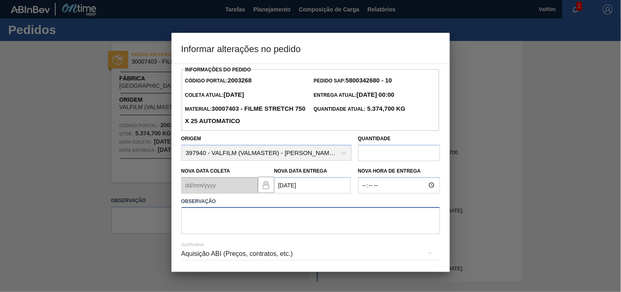
click at [217, 223] on textarea at bounding box center [310, 220] width 259 height 27
paste textarea "Ajuste entrega ( otimização card / veiculo )."
type textarea "Ajuste entrega ( otimização card / veiculo )."
click at [201, 259] on div "Aquisição ABI (Preços, contratos, etc.)" at bounding box center [310, 253] width 259 height 23
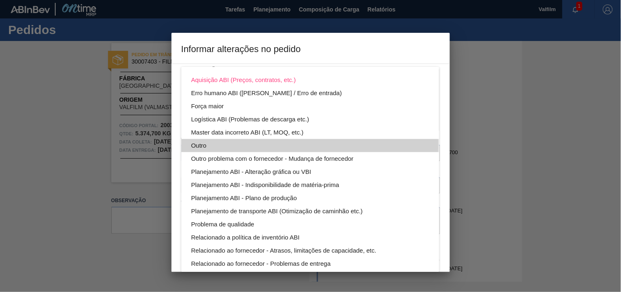
click at [193, 145] on div "Outro" at bounding box center [310, 145] width 238 height 13
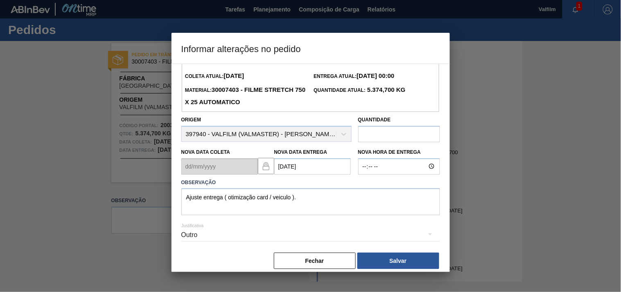
scroll to position [29, 0]
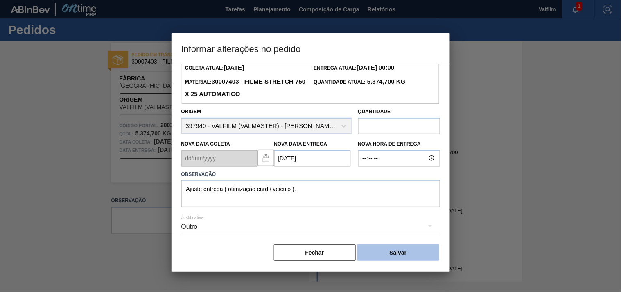
click at [408, 250] on button "Salvar" at bounding box center [398, 252] width 82 height 16
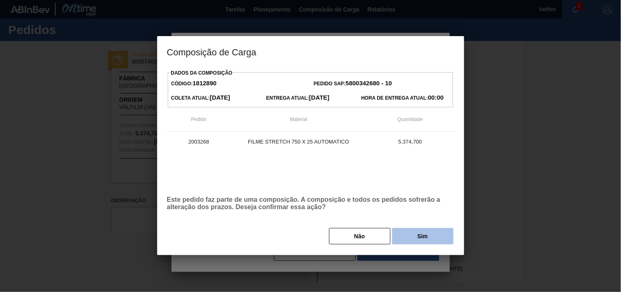
click at [414, 239] on button "Sim" at bounding box center [422, 236] width 61 height 16
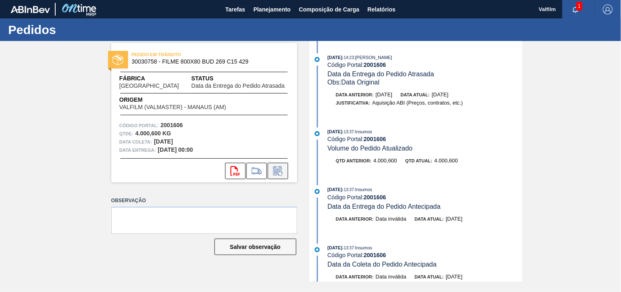
click at [275, 172] on icon at bounding box center [277, 171] width 13 height 10
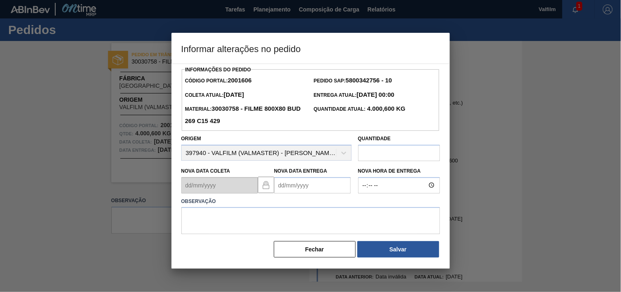
click at [285, 184] on Entrega2001606 "Nova Data Entrega" at bounding box center [312, 185] width 77 height 16
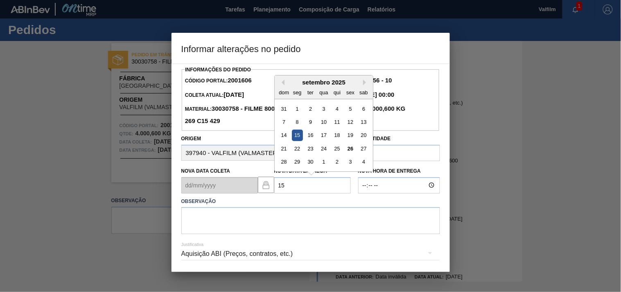
type Entrega2001606 "1"
click at [339, 135] on div "16" at bounding box center [336, 134] width 11 height 11
type Entrega2001606 "[DATE]"
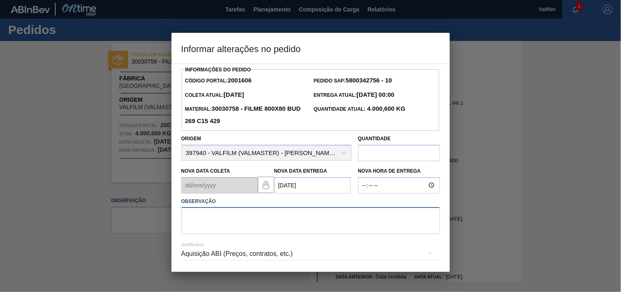
click at [207, 221] on textarea at bounding box center [310, 220] width 259 height 27
paste textarea "Ajuste entrega ( otimização card / veiculo )."
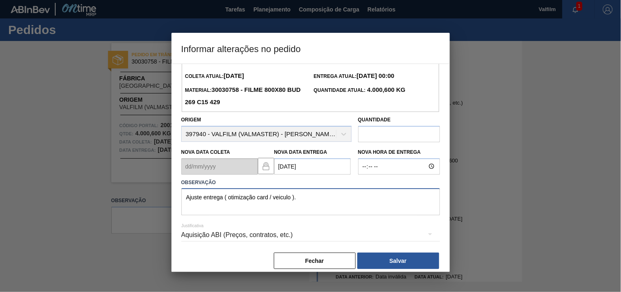
scroll to position [29, 0]
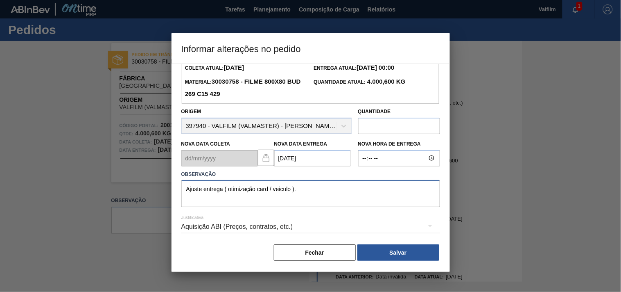
type textarea "Ajuste entrega ( otimização card / veiculo )."
click at [189, 227] on div "Aquisição ABI (Preços, contratos, etc.)" at bounding box center [310, 226] width 259 height 23
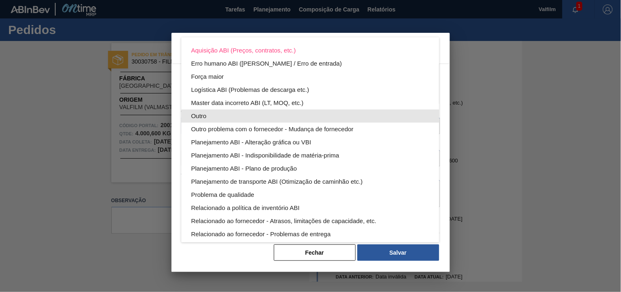
click at [194, 110] on div "Outro" at bounding box center [310, 115] width 238 height 13
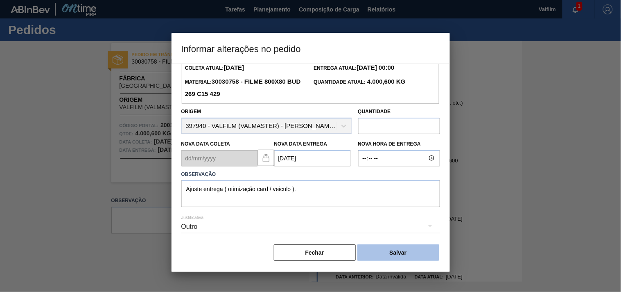
click at [397, 246] on button "Salvar" at bounding box center [398, 252] width 82 height 16
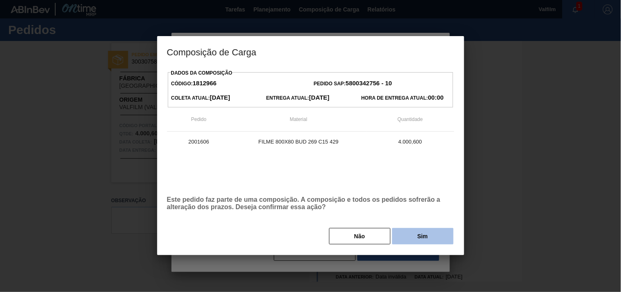
click at [423, 235] on button "Sim" at bounding box center [422, 236] width 61 height 16
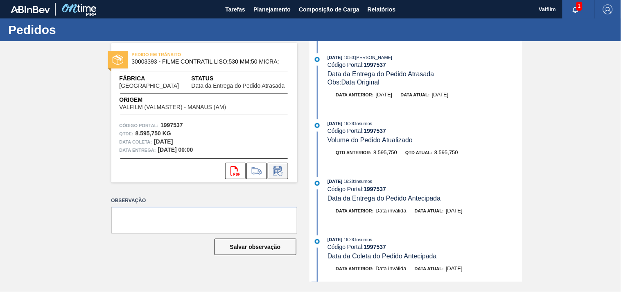
click at [280, 170] on icon at bounding box center [277, 171] width 13 height 10
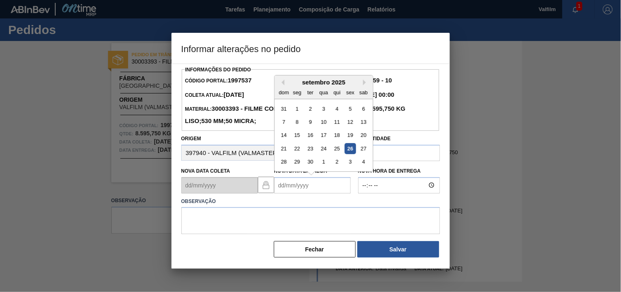
click at [289, 193] on Entrega1997537 "Nova Data Entrega" at bounding box center [312, 185] width 77 height 16
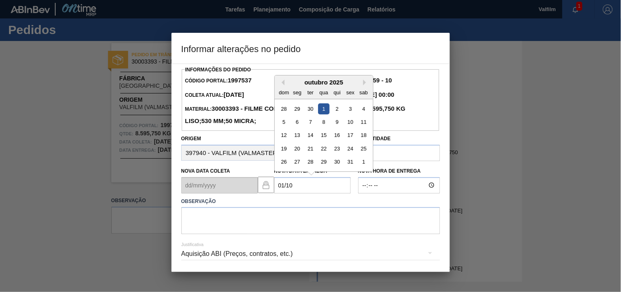
click at [324, 114] on div "1" at bounding box center [323, 108] width 11 height 11
type Entrega1997537 "01/10/2025"
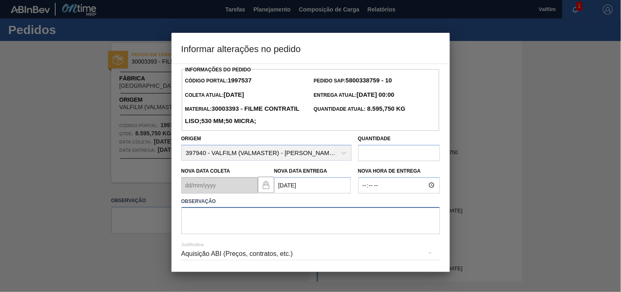
click at [213, 234] on textarea at bounding box center [310, 220] width 259 height 27
paste textarea "Ajuste entrega ( otimização card / veiculo )."
type textarea "Ajuste entrega ( otimização card / veiculo )."
click at [201, 263] on div "Aquisição ABI (Preços, contratos, etc.)" at bounding box center [310, 253] width 259 height 23
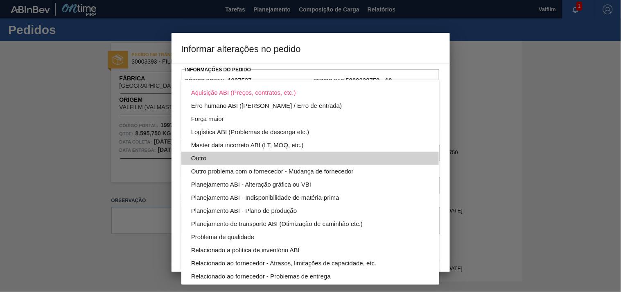
click at [197, 159] on div "Outro" at bounding box center [310, 157] width 238 height 13
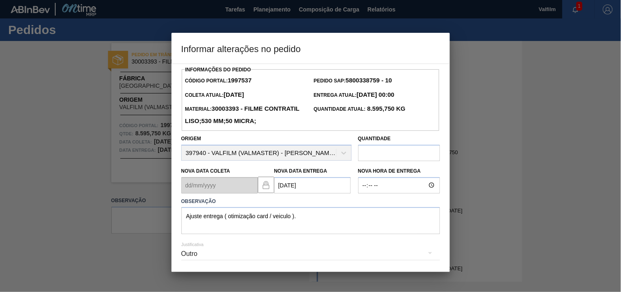
scroll to position [42, 0]
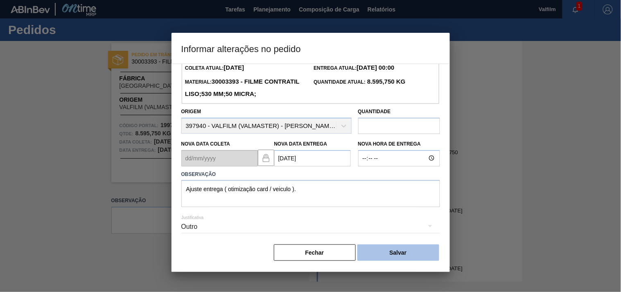
click at [409, 252] on button "Salvar" at bounding box center [398, 252] width 82 height 16
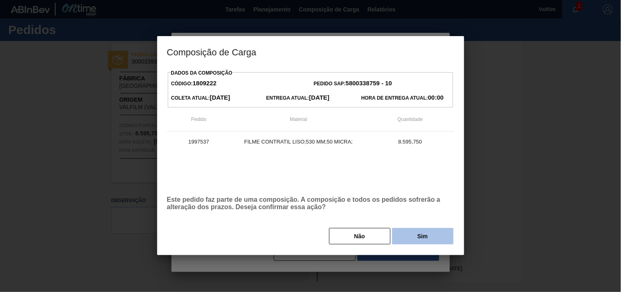
click at [408, 238] on button "Sim" at bounding box center [422, 236] width 61 height 16
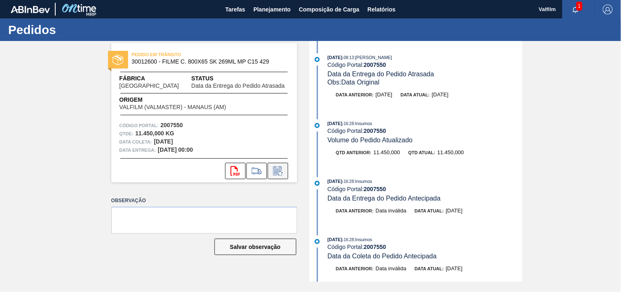
click at [277, 178] on button at bounding box center [278, 171] width 20 height 16
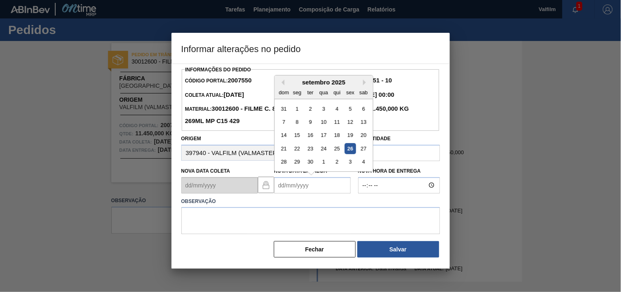
click at [285, 193] on Entrega2007550 "Nova Data Entrega" at bounding box center [312, 185] width 77 height 16
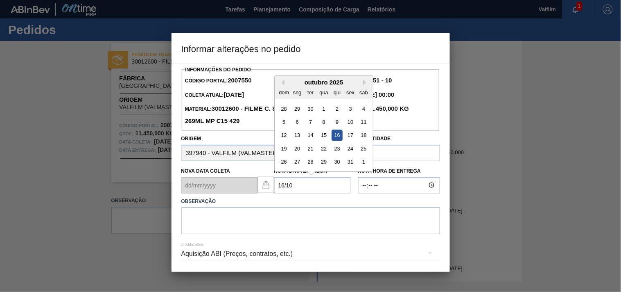
click at [340, 138] on div "16" at bounding box center [336, 134] width 11 height 11
type Entrega2007550 "16/10/2025"
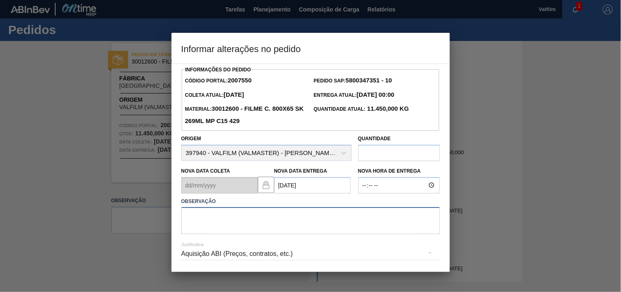
click at [194, 221] on textarea at bounding box center [310, 220] width 259 height 27
paste textarea "Ajuste entrega ( otimização card / veiculo )."
type textarea "Ajuste entrega ( otimização card / veiculo )."
click at [213, 253] on div "Aquisição ABI (Preços, contratos, etc.)" at bounding box center [310, 253] width 259 height 23
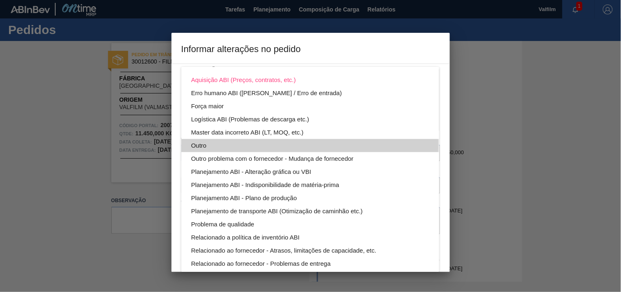
click at [197, 144] on div "Outro" at bounding box center [310, 145] width 238 height 13
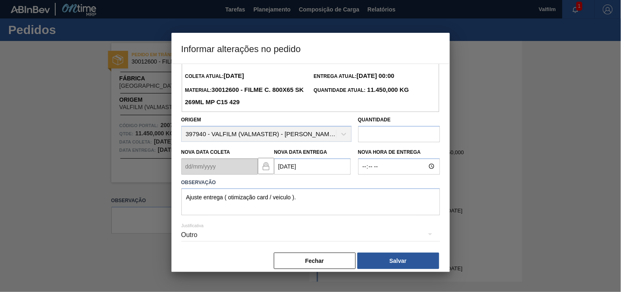
scroll to position [29, 0]
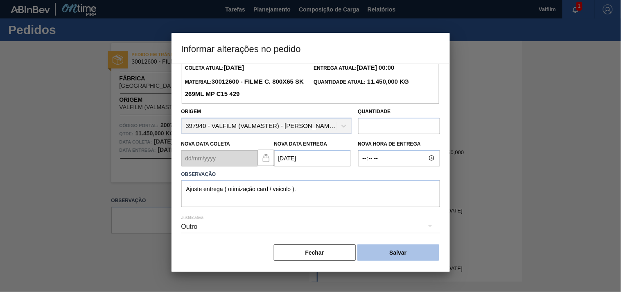
click at [375, 251] on button "Salvar" at bounding box center [398, 252] width 82 height 16
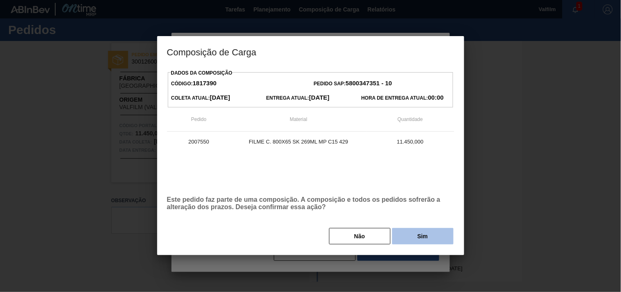
click at [409, 231] on button "Sim" at bounding box center [422, 236] width 61 height 16
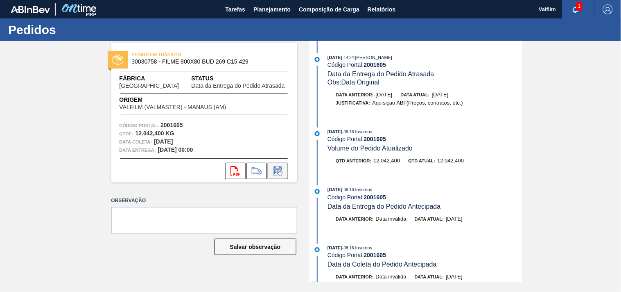
click at [269, 169] on button at bounding box center [278, 171] width 20 height 16
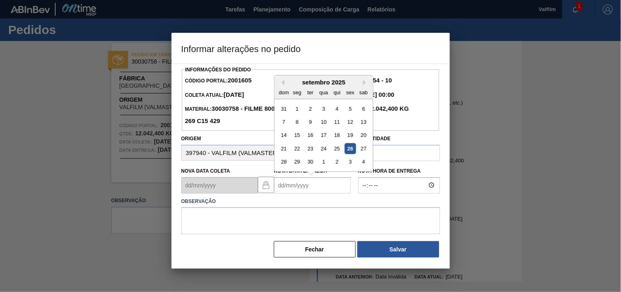
click at [287, 180] on Entrega2001605 "Nova Data Entrega" at bounding box center [312, 185] width 77 height 16
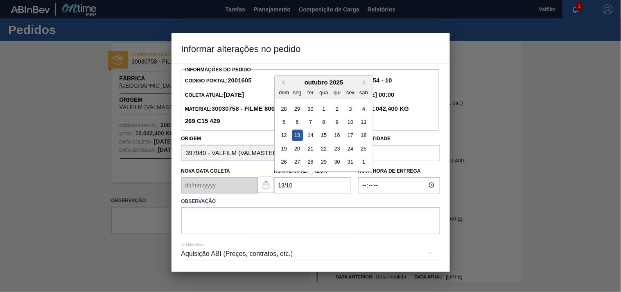
drag, startPoint x: 296, startPoint y: 136, endPoint x: 284, endPoint y: 162, distance: 29.0
click at [295, 136] on div "13" at bounding box center [297, 134] width 11 height 11
type Entrega2001605 "[DATE]"
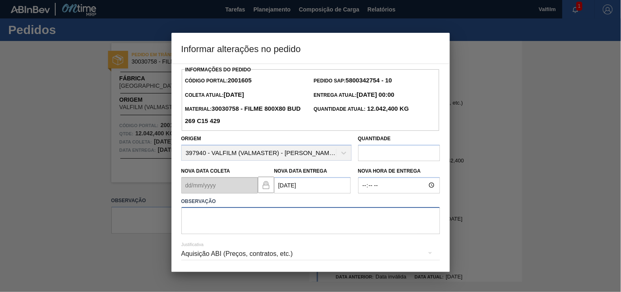
click at [215, 230] on textarea at bounding box center [310, 220] width 259 height 27
paste textarea "Ajuste entrega ( otimização card / veiculo )."
type textarea "Ajuste entrega ( otimização card / veiculo )."
click at [221, 259] on div "Aquisição ABI (Preços, contratos, etc.)" at bounding box center [310, 253] width 259 height 23
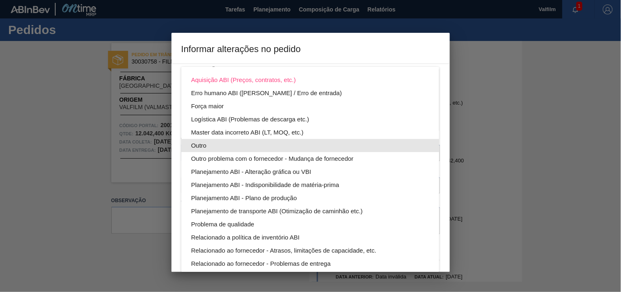
click at [199, 145] on div "Outro" at bounding box center [310, 145] width 238 height 13
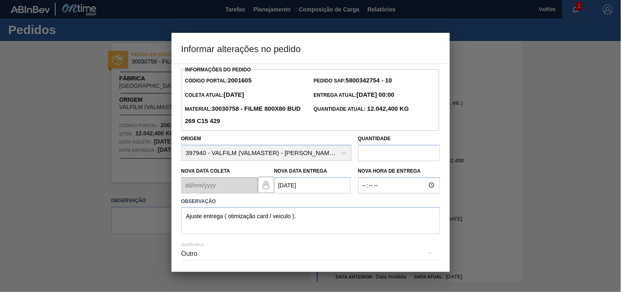
scroll to position [29, 0]
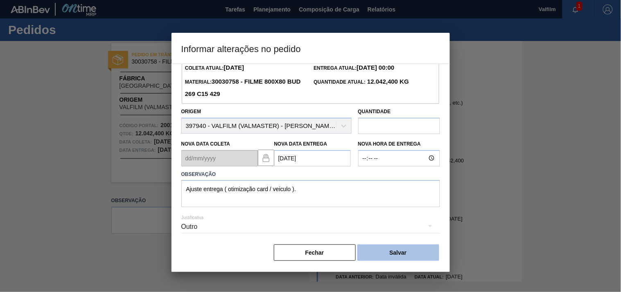
click at [399, 255] on button "Salvar" at bounding box center [398, 252] width 82 height 16
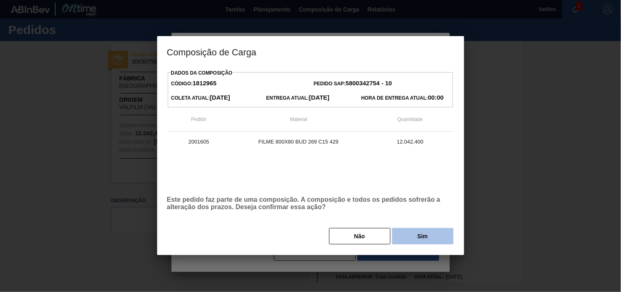
click at [411, 239] on button "Sim" at bounding box center [422, 236] width 61 height 16
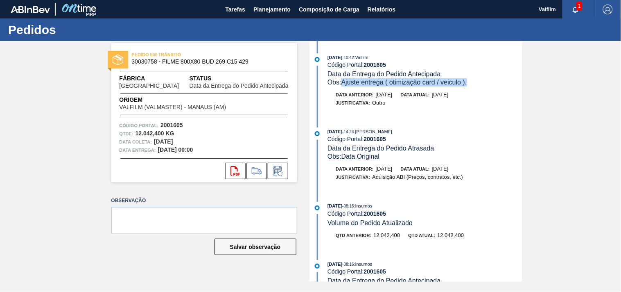
drag, startPoint x: 477, startPoint y: 84, endPoint x: 344, endPoint y: 84, distance: 133.1
click at [344, 84] on div "Obs: Ajuste entrega ( otimização card / veiculo )." at bounding box center [425, 82] width 194 height 8
copy span "Ajuste entrega ( otimização card / veiculo )."
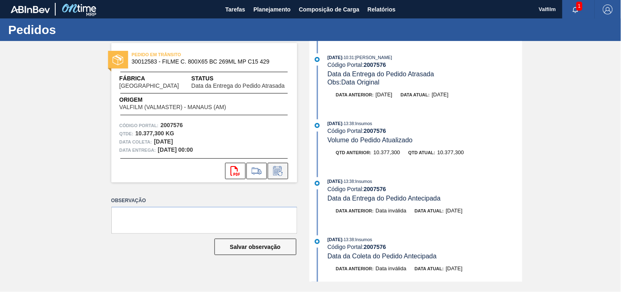
click at [278, 175] on button at bounding box center [278, 171] width 20 height 16
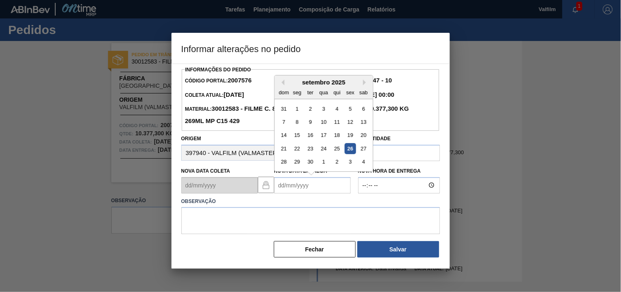
click at [285, 189] on Entrega2007576 "Nova Data Entrega" at bounding box center [312, 185] width 77 height 16
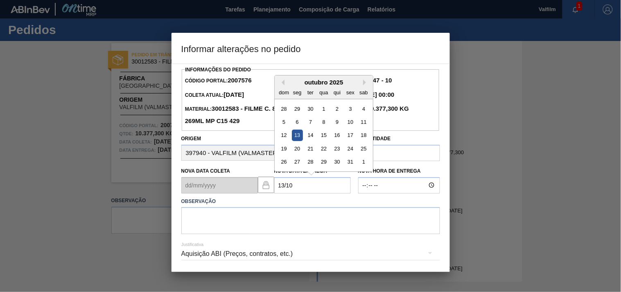
click at [296, 138] on div "13" at bounding box center [297, 134] width 11 height 11
type Entrega2007576 "[DATE]"
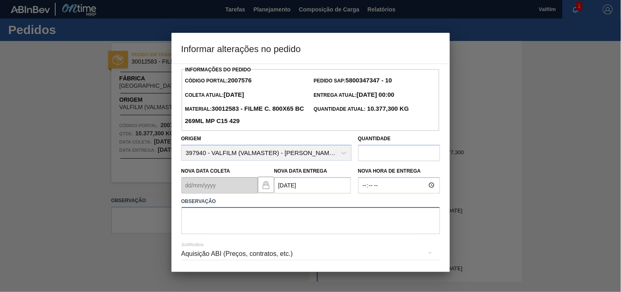
click at [203, 223] on textarea at bounding box center [310, 220] width 259 height 27
type textarea "DIA DE SEMANA."
click at [206, 256] on div "Aquisição ABI (Preços, contratos, etc.)" at bounding box center [310, 253] width 259 height 23
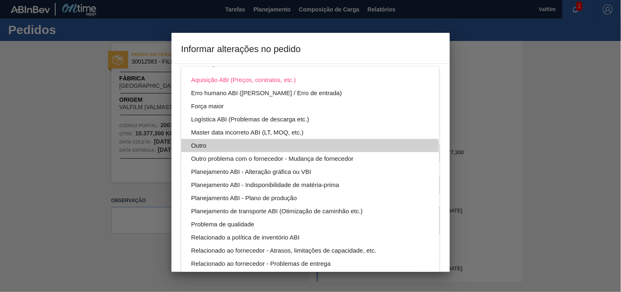
click at [201, 144] on div "Outro" at bounding box center [310, 145] width 238 height 13
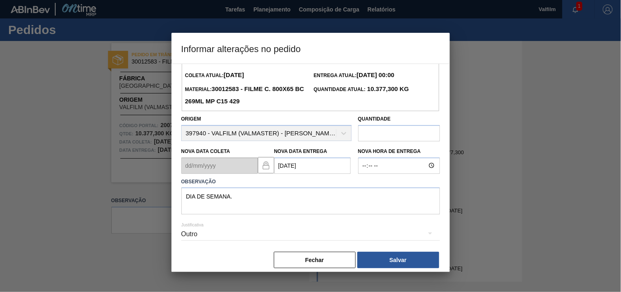
scroll to position [29, 0]
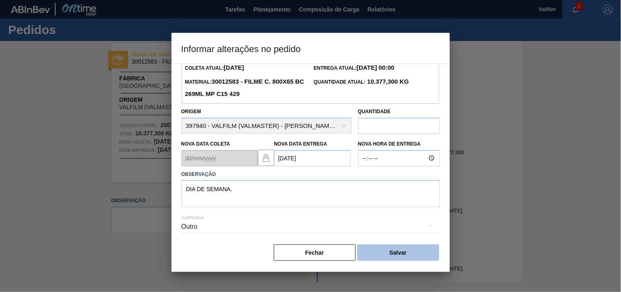
click at [404, 254] on button "Salvar" at bounding box center [398, 252] width 82 height 16
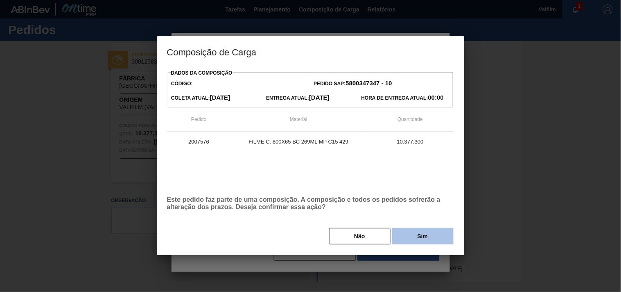
click at [407, 240] on button "Sim" at bounding box center [422, 236] width 61 height 16
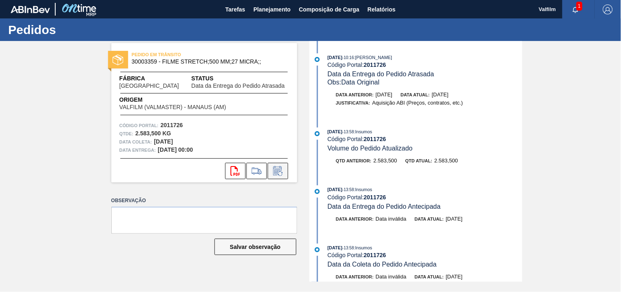
click at [274, 176] on button at bounding box center [278, 171] width 20 height 16
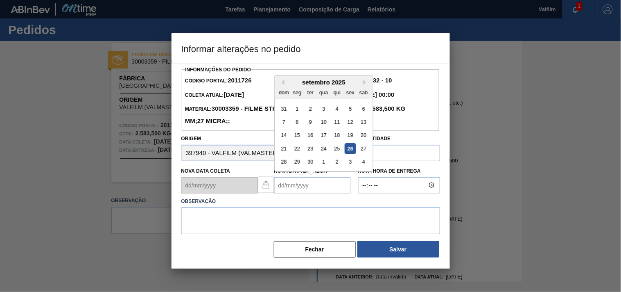
click at [285, 187] on Entrega2011726 "Nova Data Entrega" at bounding box center [312, 185] width 77 height 16
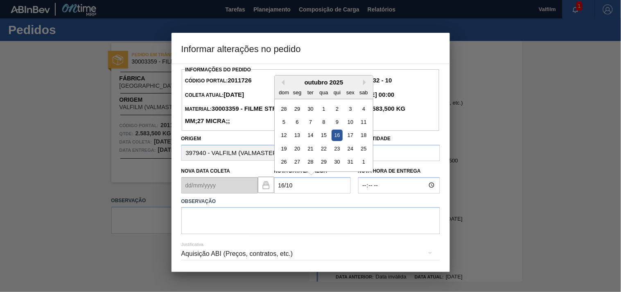
click at [336, 136] on div "16" at bounding box center [336, 134] width 11 height 11
type Entrega2011726 "[DATE]"
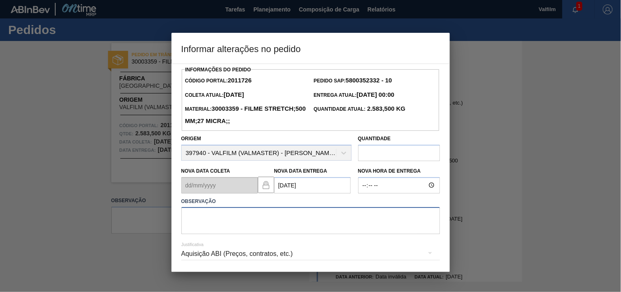
click at [218, 221] on textarea at bounding box center [310, 220] width 259 height 27
paste textarea "Ajuste entrega ( otimização card / veiculo )."
type textarea "Ajuste entrega ( otimização card / veiculo )."
click at [213, 259] on div "Aquisição ABI (Preços, contratos, etc.)" at bounding box center [310, 253] width 259 height 23
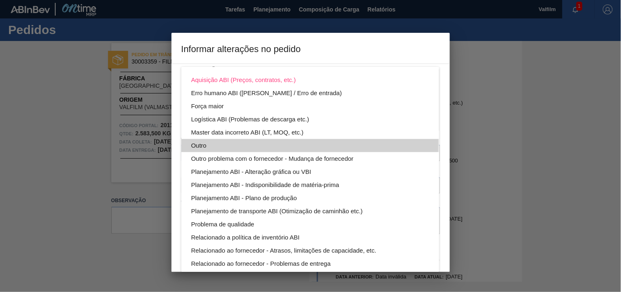
drag, startPoint x: 197, startPoint y: 142, endPoint x: 207, endPoint y: 144, distance: 10.4
click at [197, 141] on div "Outro" at bounding box center [310, 145] width 238 height 13
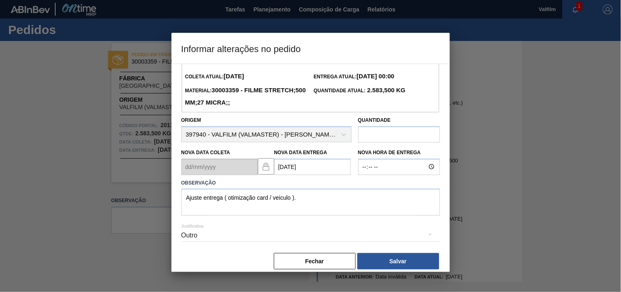
scroll to position [29, 0]
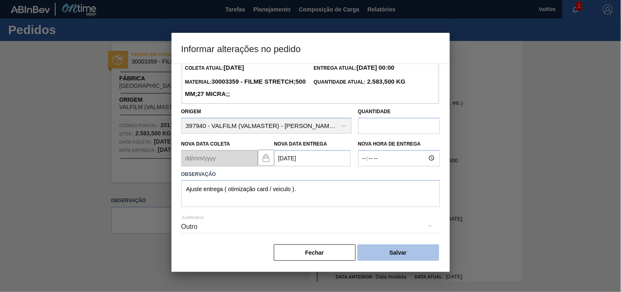
click at [406, 252] on button "Salvar" at bounding box center [398, 252] width 82 height 16
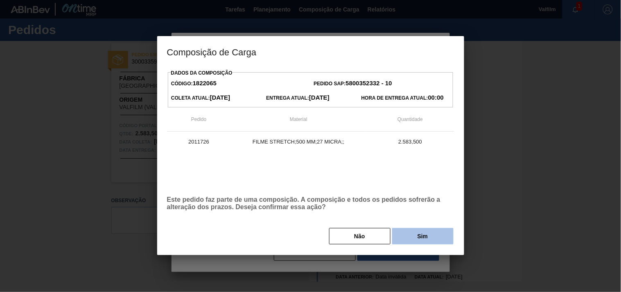
click at [416, 239] on button "Sim" at bounding box center [422, 236] width 61 height 16
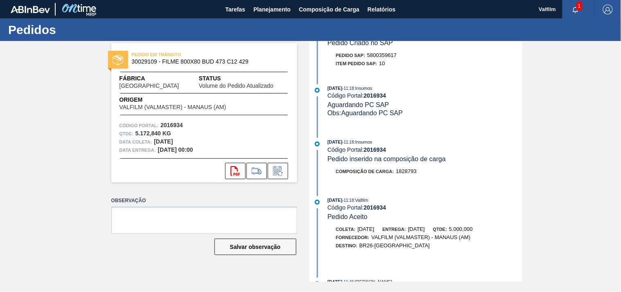
scroll to position [318, 0]
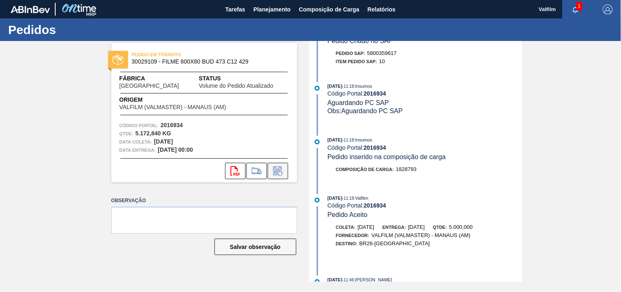
click at [282, 171] on icon at bounding box center [277, 171] width 13 height 10
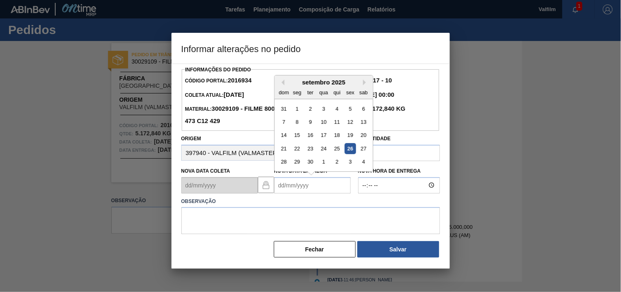
click at [285, 193] on Entrega2016934 "Nova Data Entrega" at bounding box center [312, 185] width 77 height 16
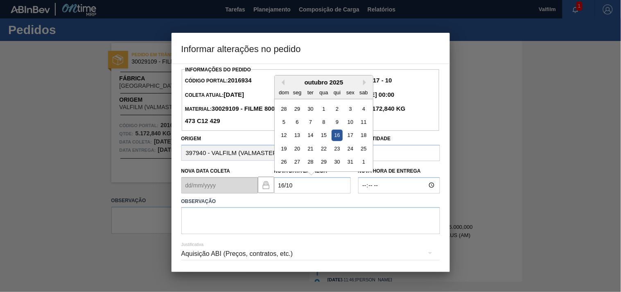
click at [337, 140] on div "16" at bounding box center [336, 134] width 11 height 11
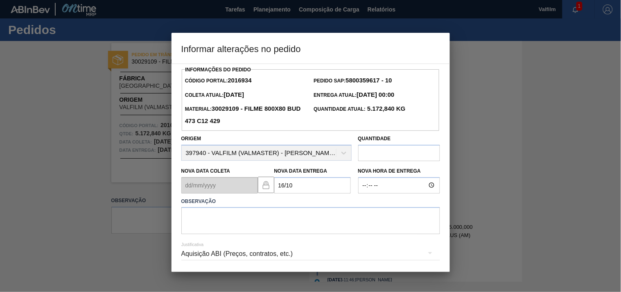
type Entrega2016934 "[DATE]"
drag, startPoint x: 206, startPoint y: 228, endPoint x: 198, endPoint y: 228, distance: 7.4
click at [201, 228] on textarea at bounding box center [310, 220] width 259 height 27
type textarea "DATA ORIGINAL."
click at [194, 256] on div "Aquisição ABI (Preços, contratos, etc.)" at bounding box center [310, 253] width 259 height 23
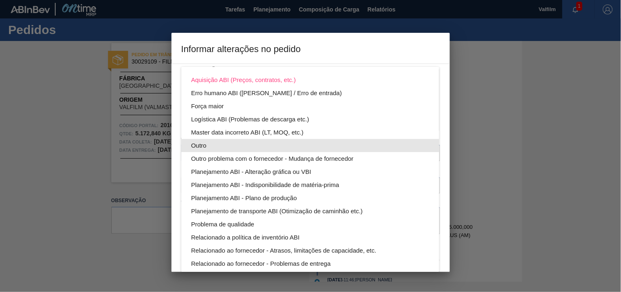
click at [198, 145] on div "Outro" at bounding box center [310, 145] width 238 height 13
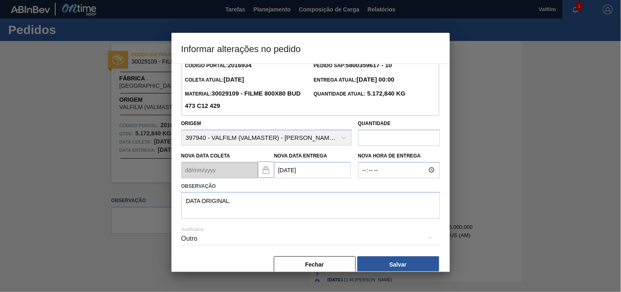
scroll to position [29, 0]
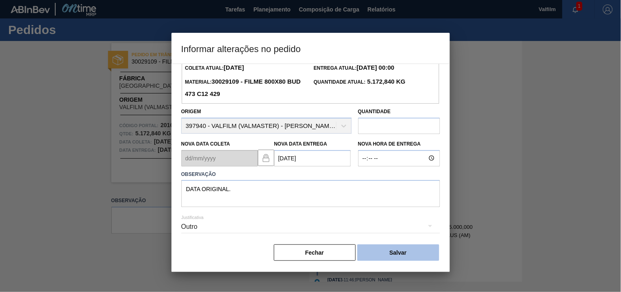
click at [402, 253] on button "Salvar" at bounding box center [398, 252] width 82 height 16
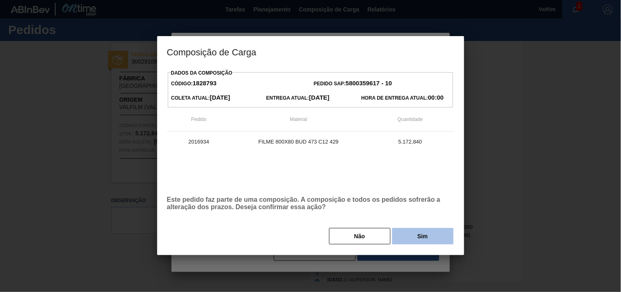
click at [408, 243] on button "Sim" at bounding box center [422, 236] width 61 height 16
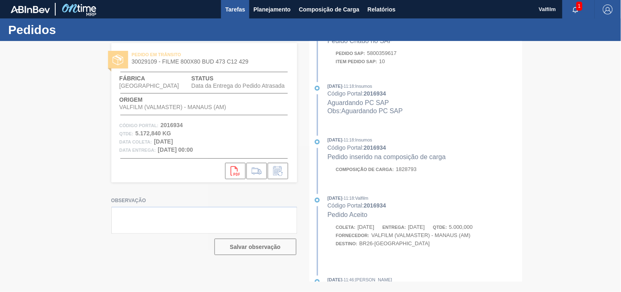
scroll to position [394, 0]
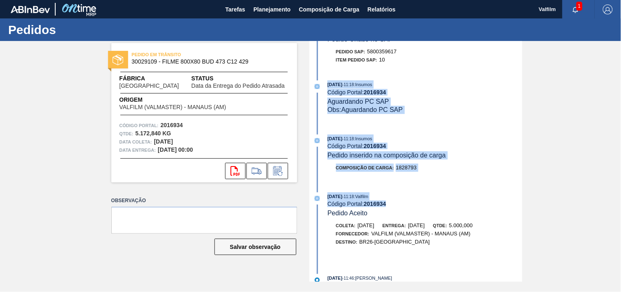
drag, startPoint x: 521, startPoint y: 217, endPoint x: 532, endPoint y: 65, distance: 152.7
click at [532, 65] on div "PEDIDO EM TRÂNSITO 30029109 - FILME 800X80 BUD 473 C12 429 Fábrica [GEOGRAPHIC_…" at bounding box center [310, 161] width 621 height 240
click at [466, 80] on div "[DATE] 10:44 : Valfilm Código Portal: 2016934 Data da Entrega do Pedido Atrasad…" at bounding box center [417, 161] width 211 height 240
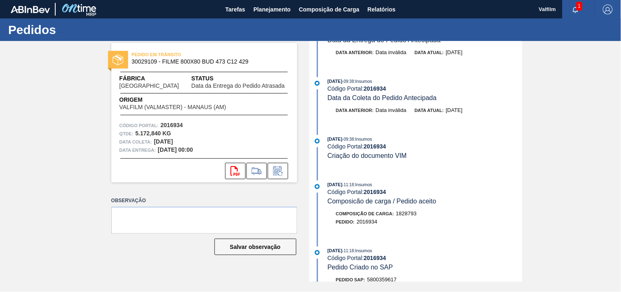
scroll to position [257, 0]
